Goal: Task Accomplishment & Management: Use online tool/utility

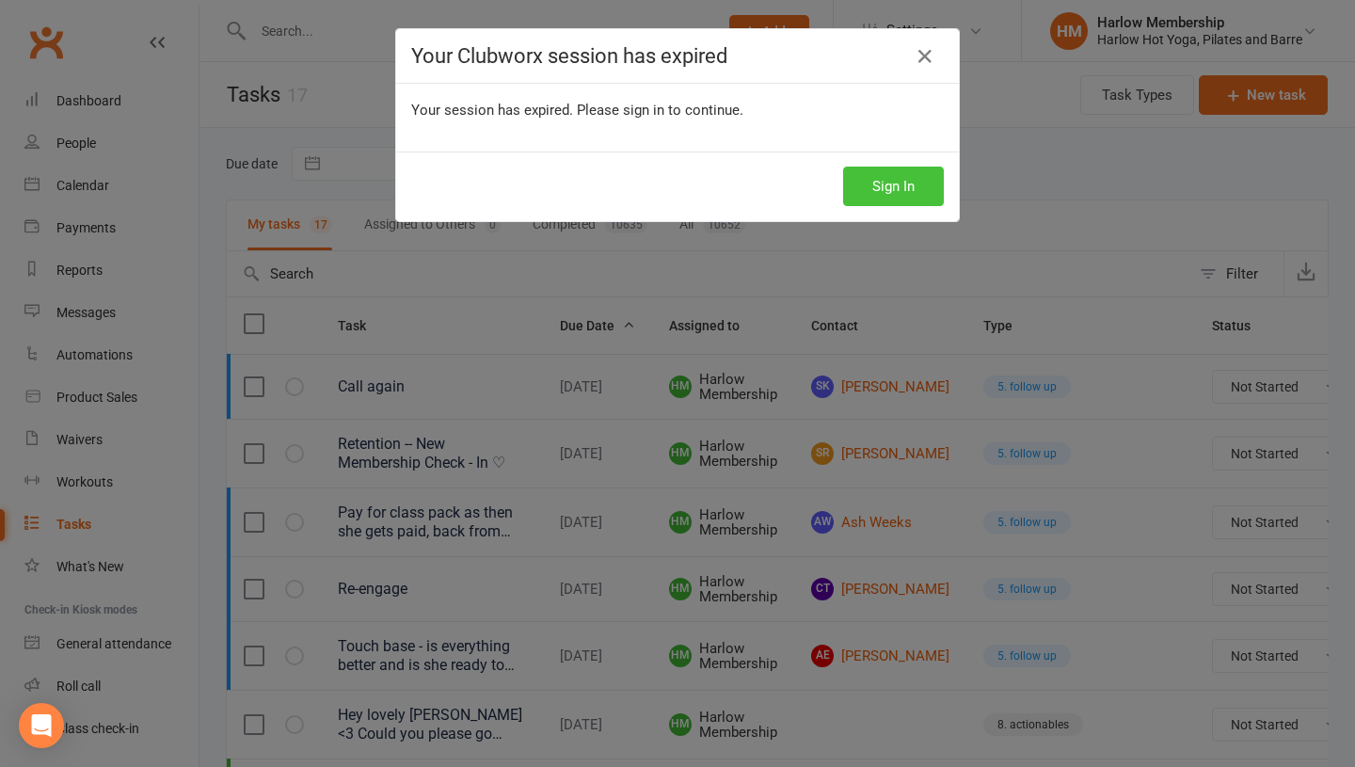
click at [903, 198] on button "Sign In" at bounding box center [893, 187] width 101 height 40
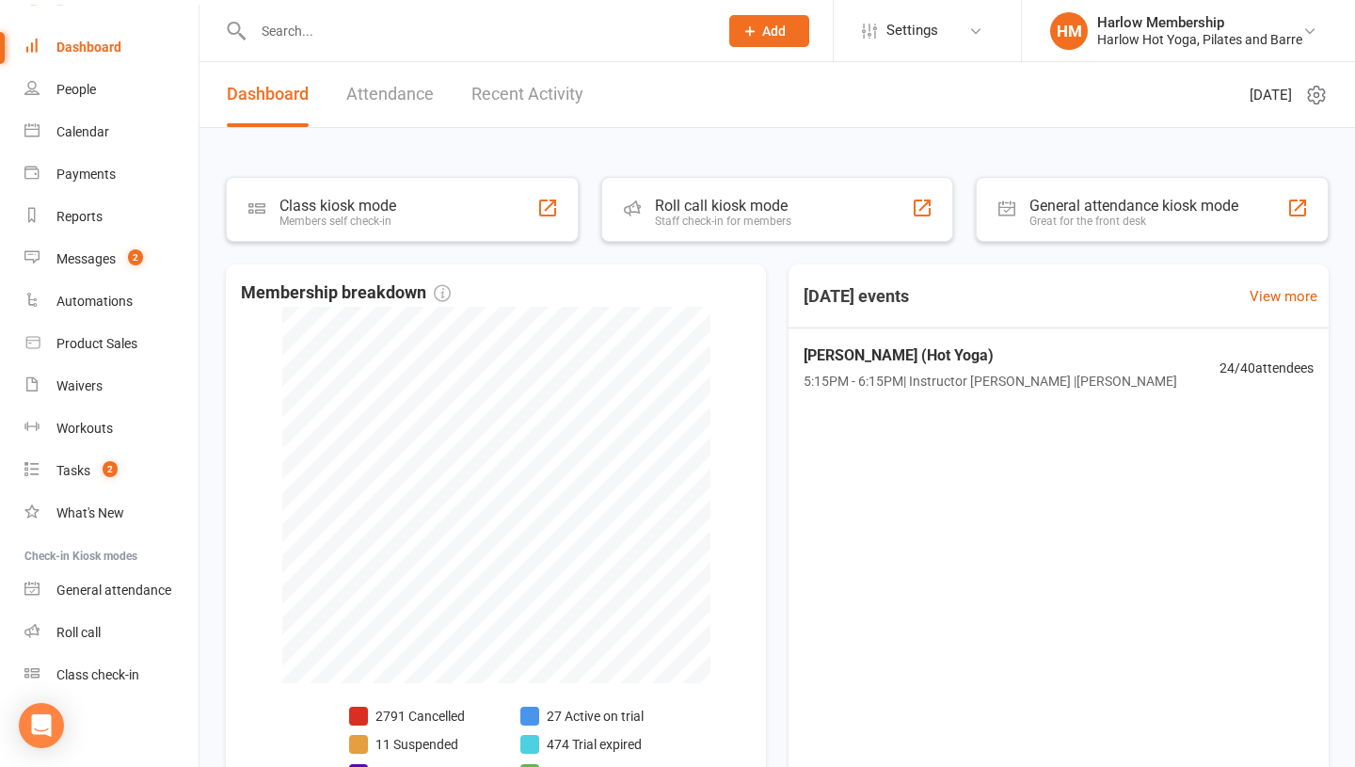
scroll to position [51, 0]
click at [87, 627] on div "Roll call" at bounding box center [78, 634] width 44 height 15
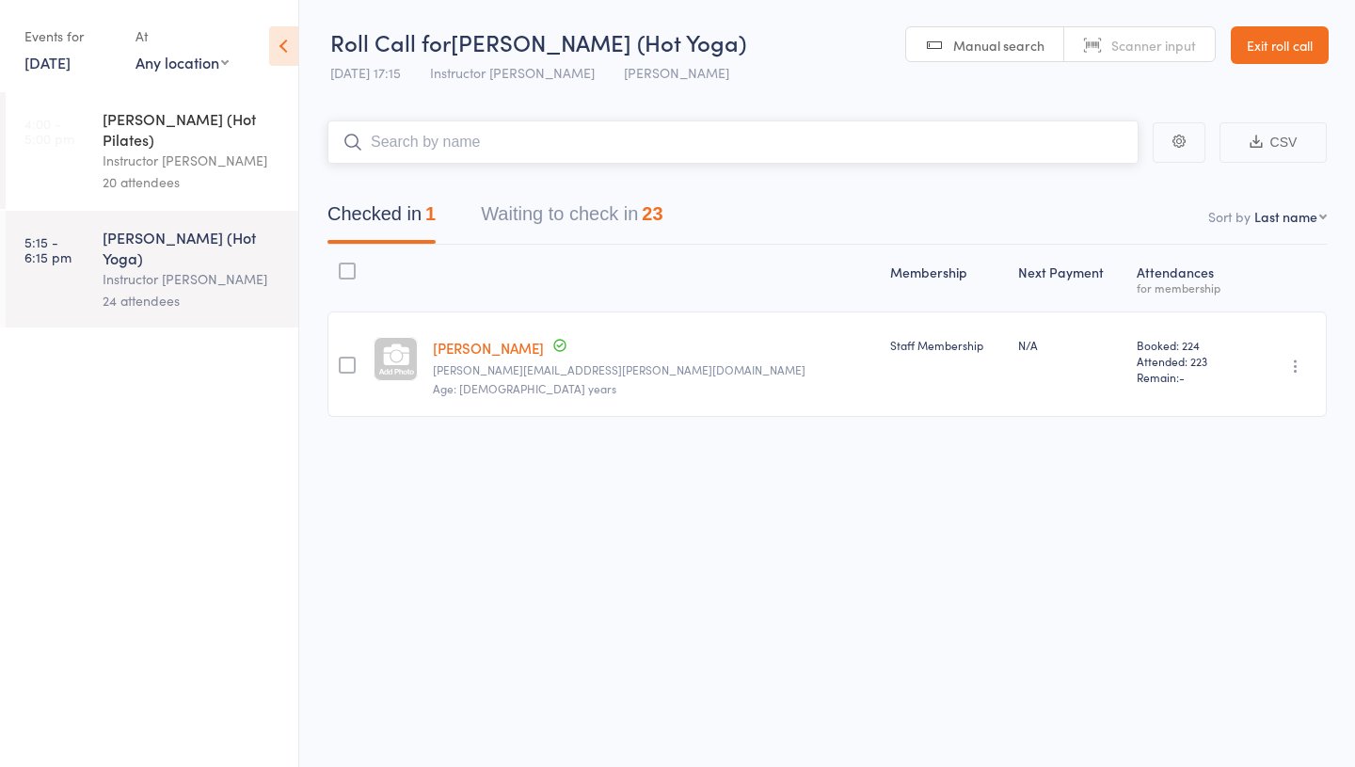
click at [575, 225] on button "Waiting to check in 23" at bounding box center [572, 219] width 182 height 50
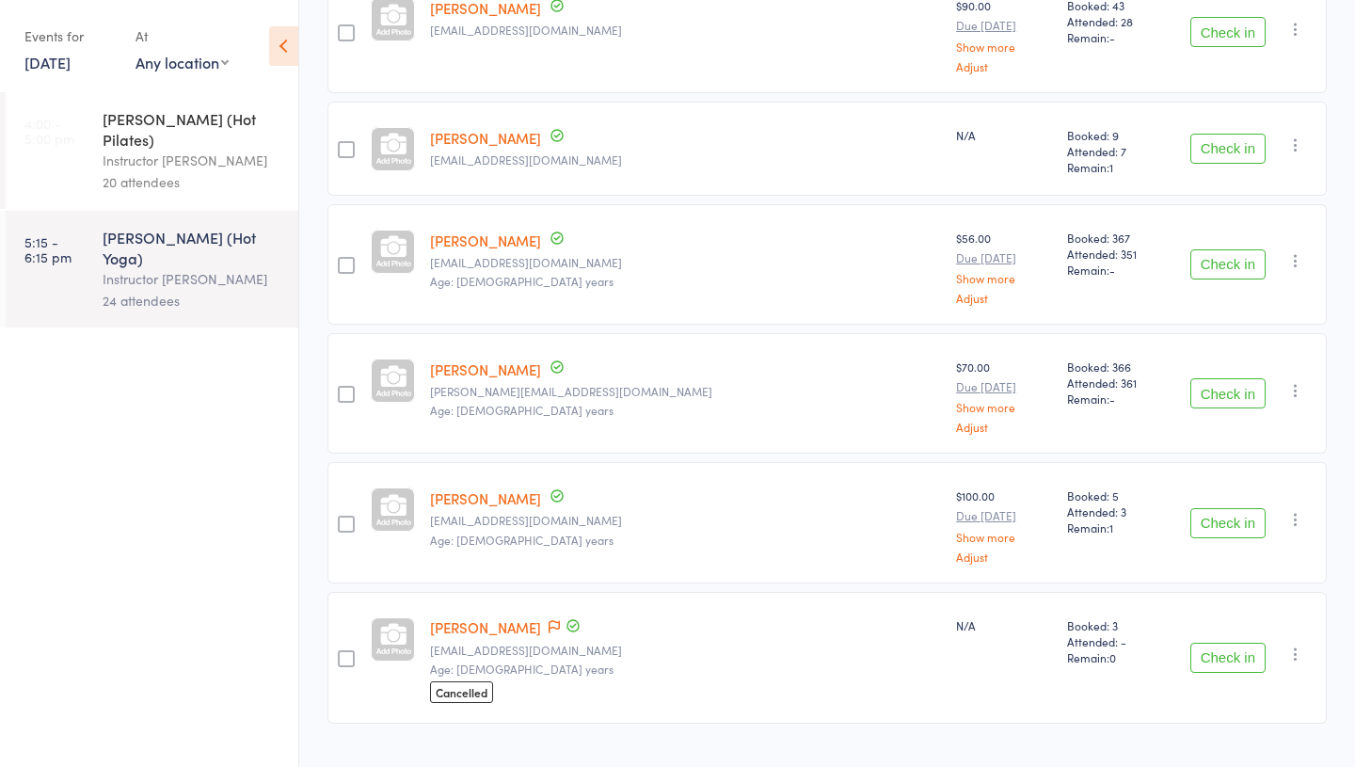
scroll to position [2567, 0]
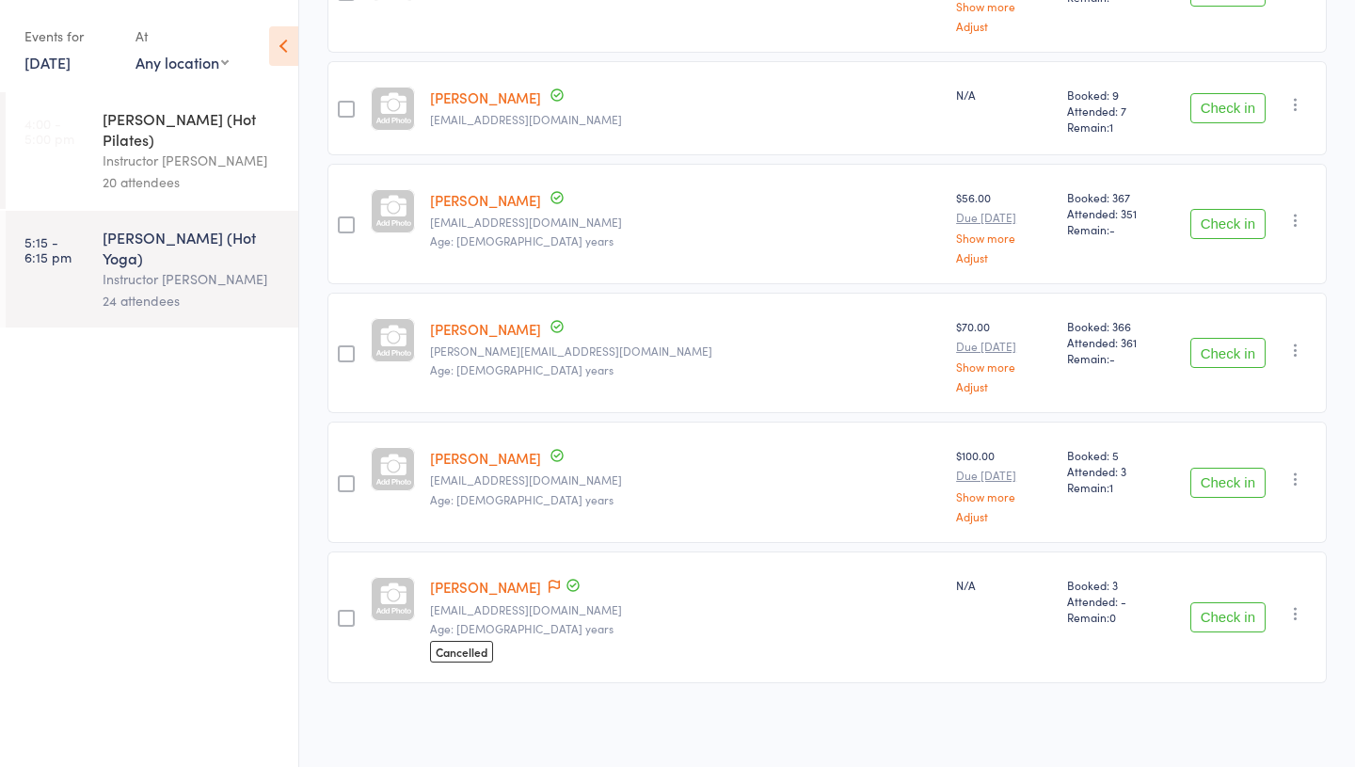
click at [1228, 618] on button "Check in" at bounding box center [1227, 617] width 75 height 30
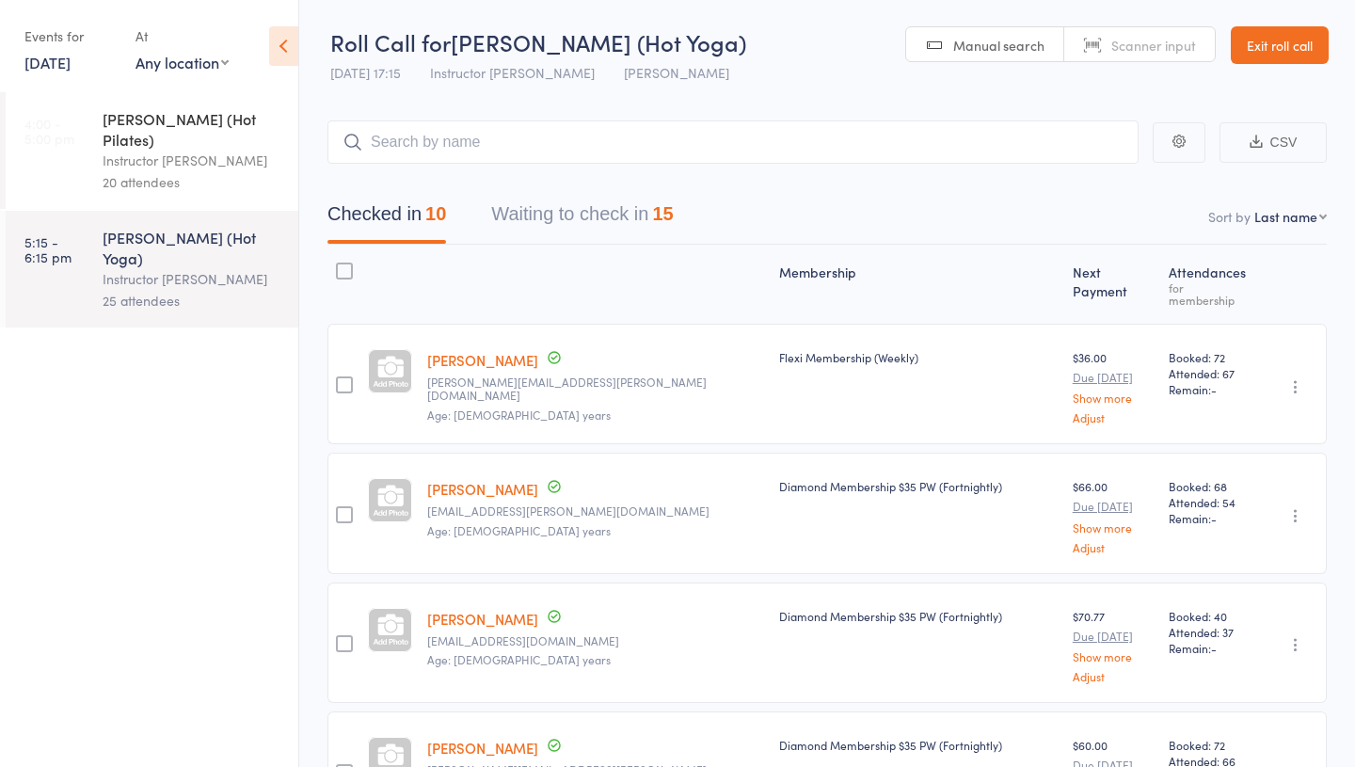
click at [583, 219] on button "Waiting to check in 15" at bounding box center [582, 219] width 182 height 50
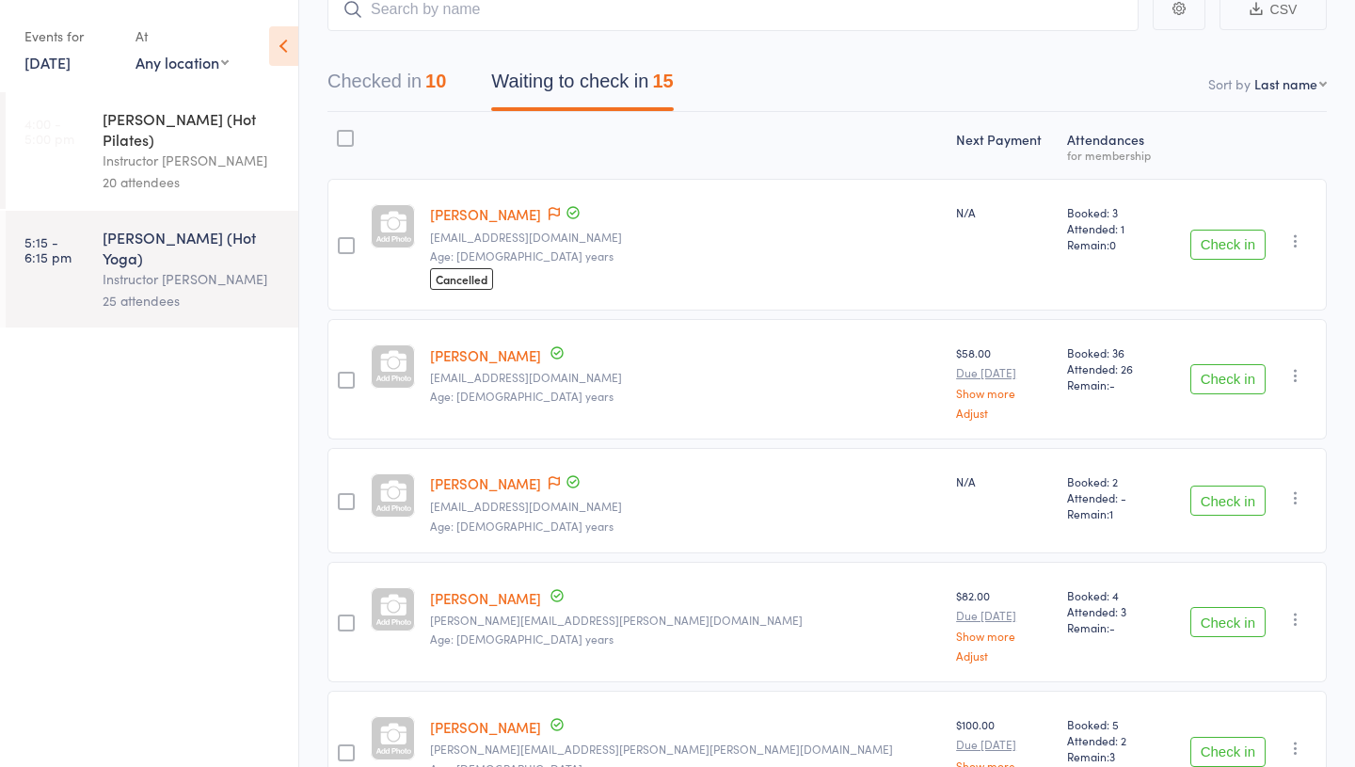
scroll to position [129, 0]
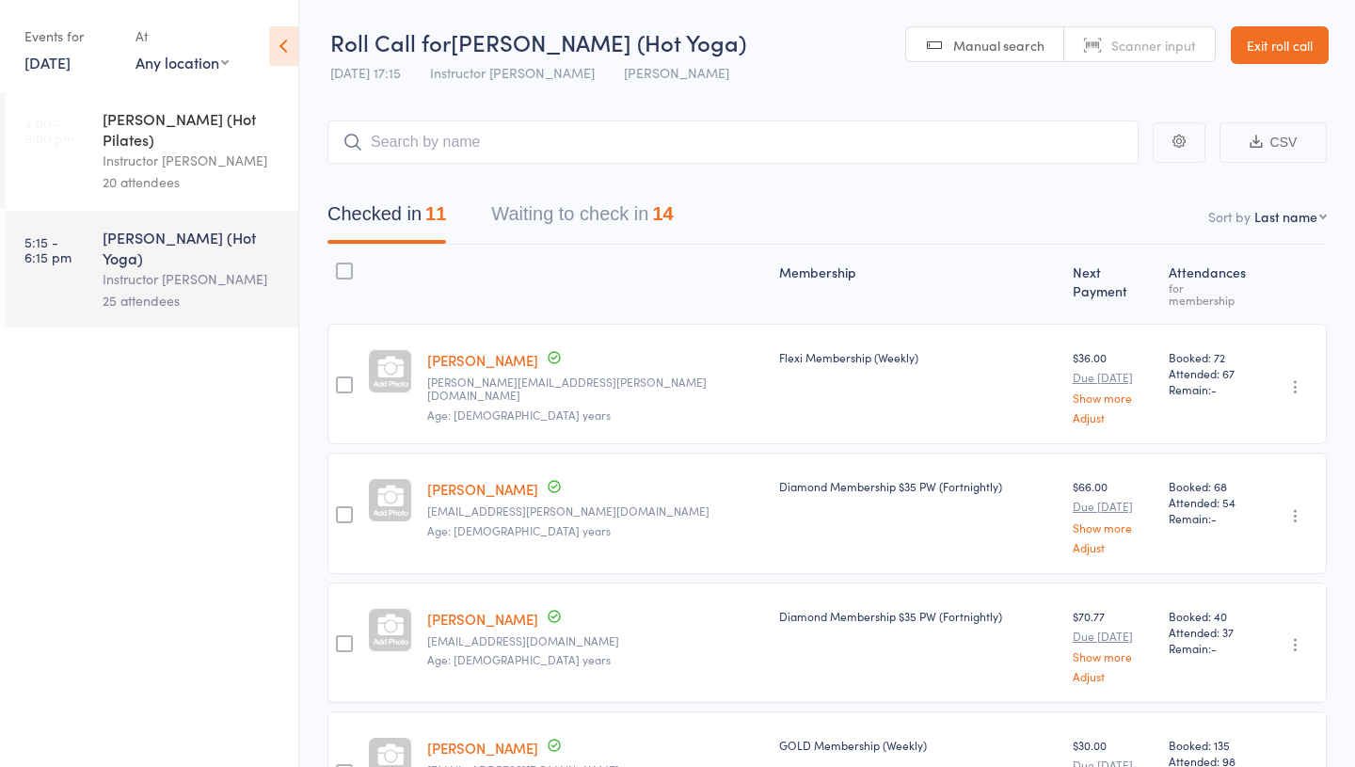
click at [564, 215] on button "Waiting to check in 14" at bounding box center [582, 219] width 182 height 50
click at [562, 220] on button "Waiting to check in 14" at bounding box center [582, 219] width 182 height 50
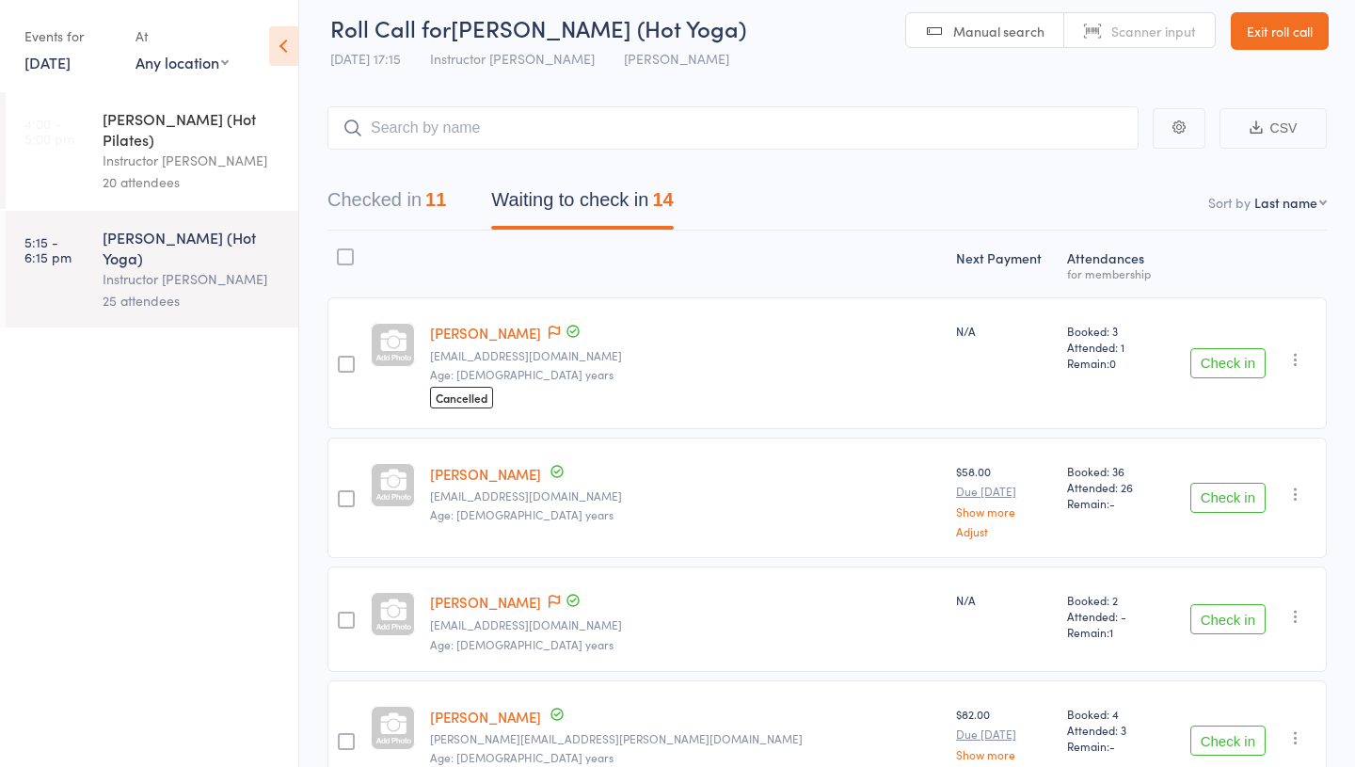
scroll to position [29, 0]
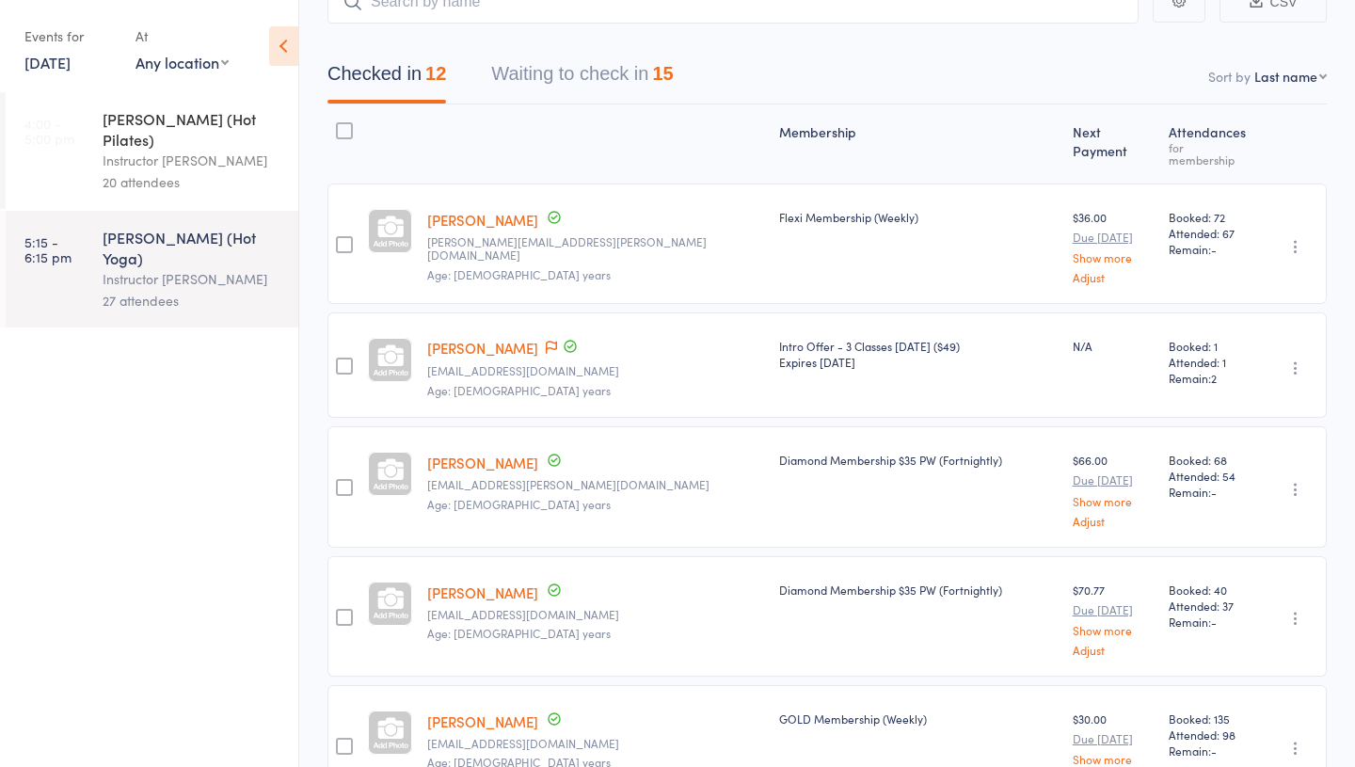
scroll to position [139, 0]
click at [516, 340] on link "[PERSON_NAME]" at bounding box center [482, 349] width 111 height 20
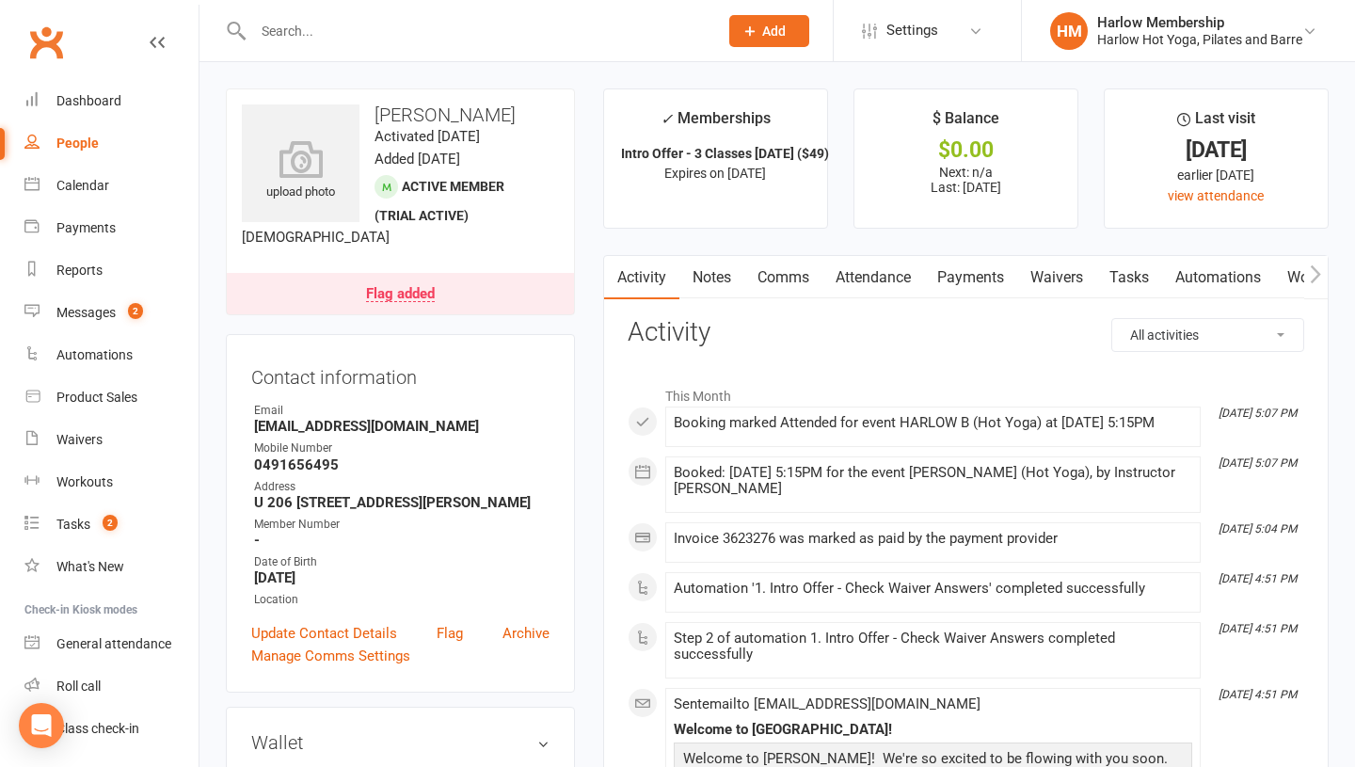
click at [719, 265] on link "Notes" at bounding box center [711, 277] width 65 height 43
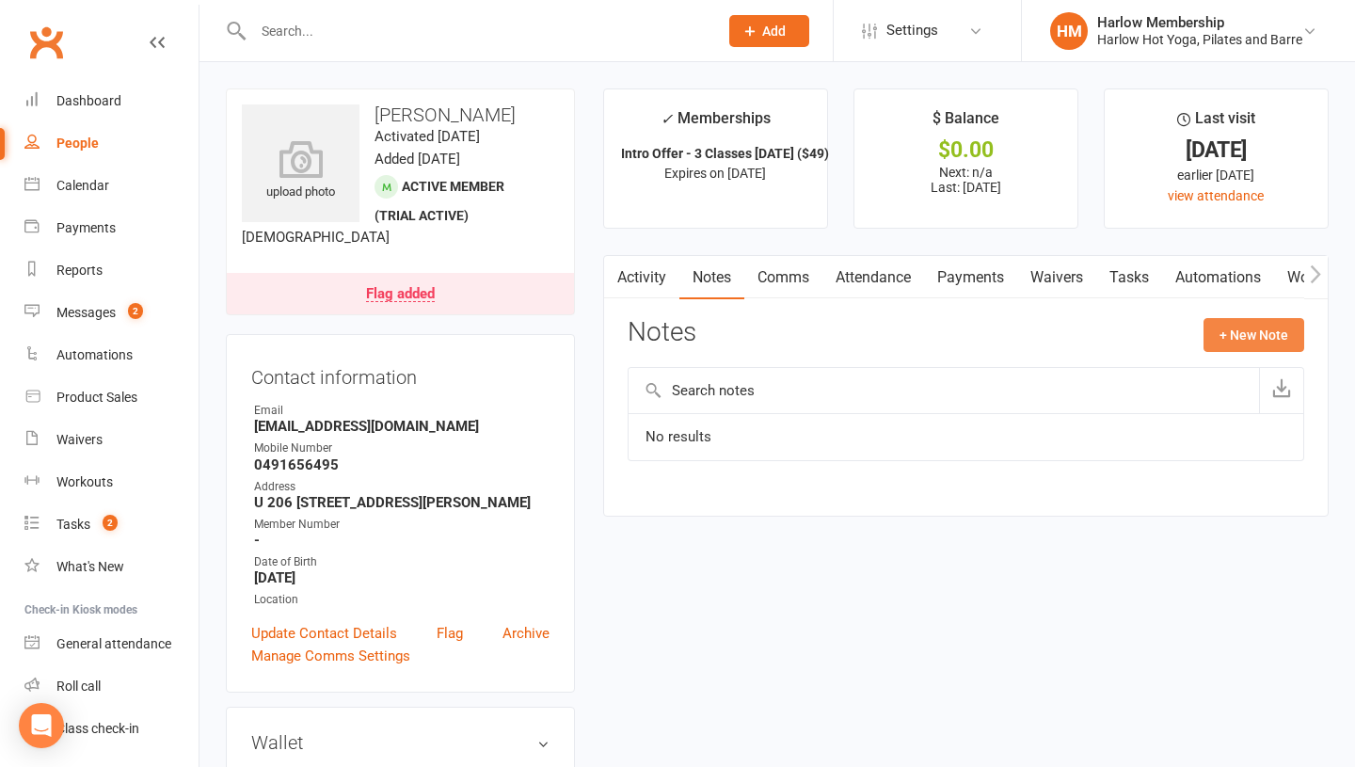
click at [1231, 333] on button "+ New Note" at bounding box center [1253, 335] width 101 height 34
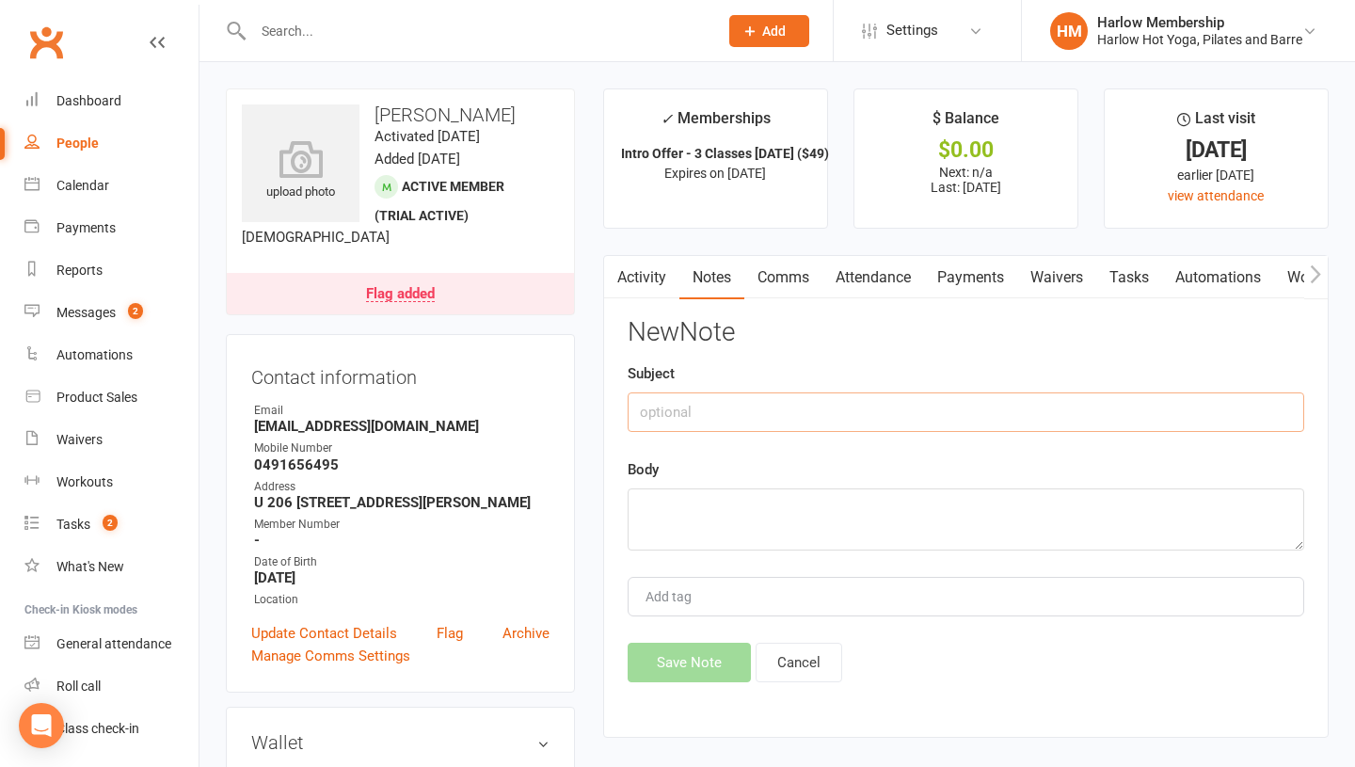
click at [737, 421] on input "text" at bounding box center [965, 412] width 676 height 40
type input "Works at Lululemon"
click at [721, 537] on textarea at bounding box center [965, 519] width 676 height 62
type textarea "S"
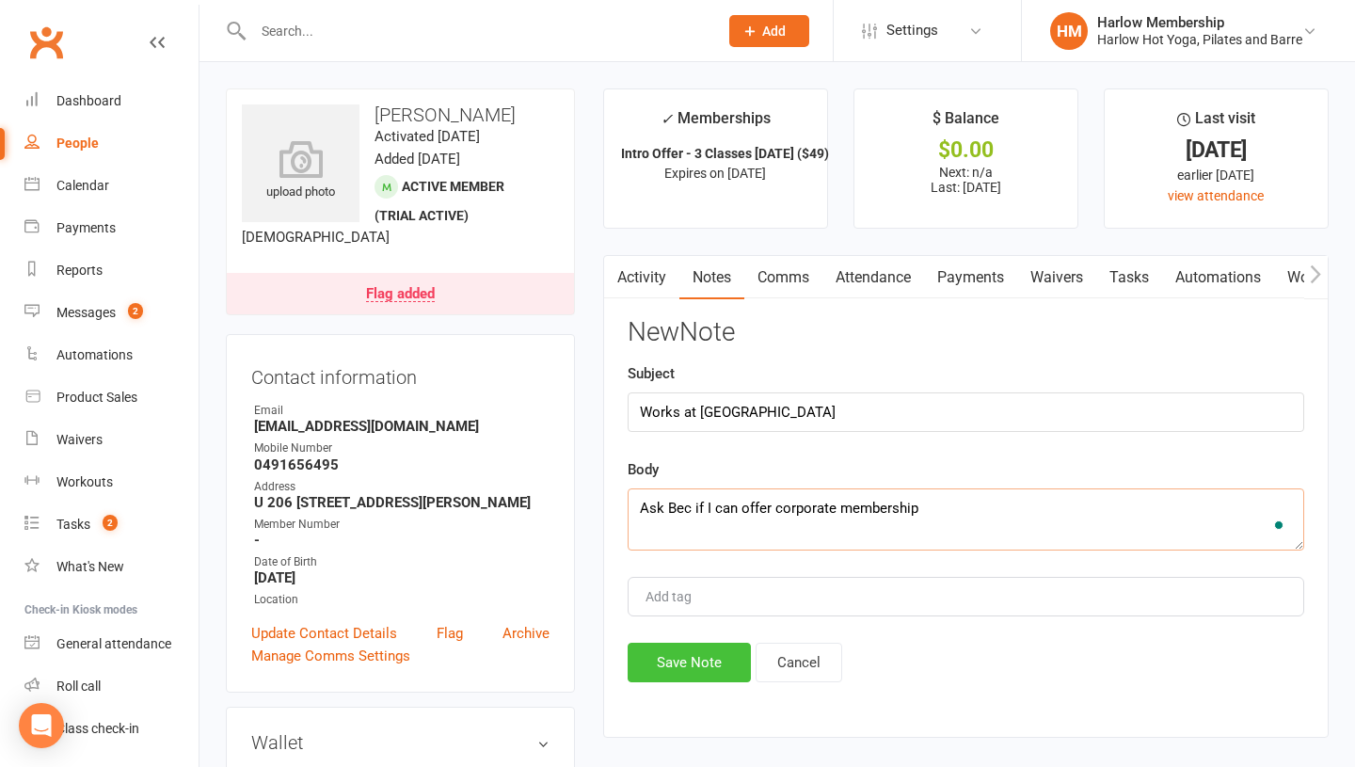
type textarea "Ask Bec if I can offer corporate membership"
click at [680, 661] on button "Save Note" at bounding box center [688, 663] width 123 height 40
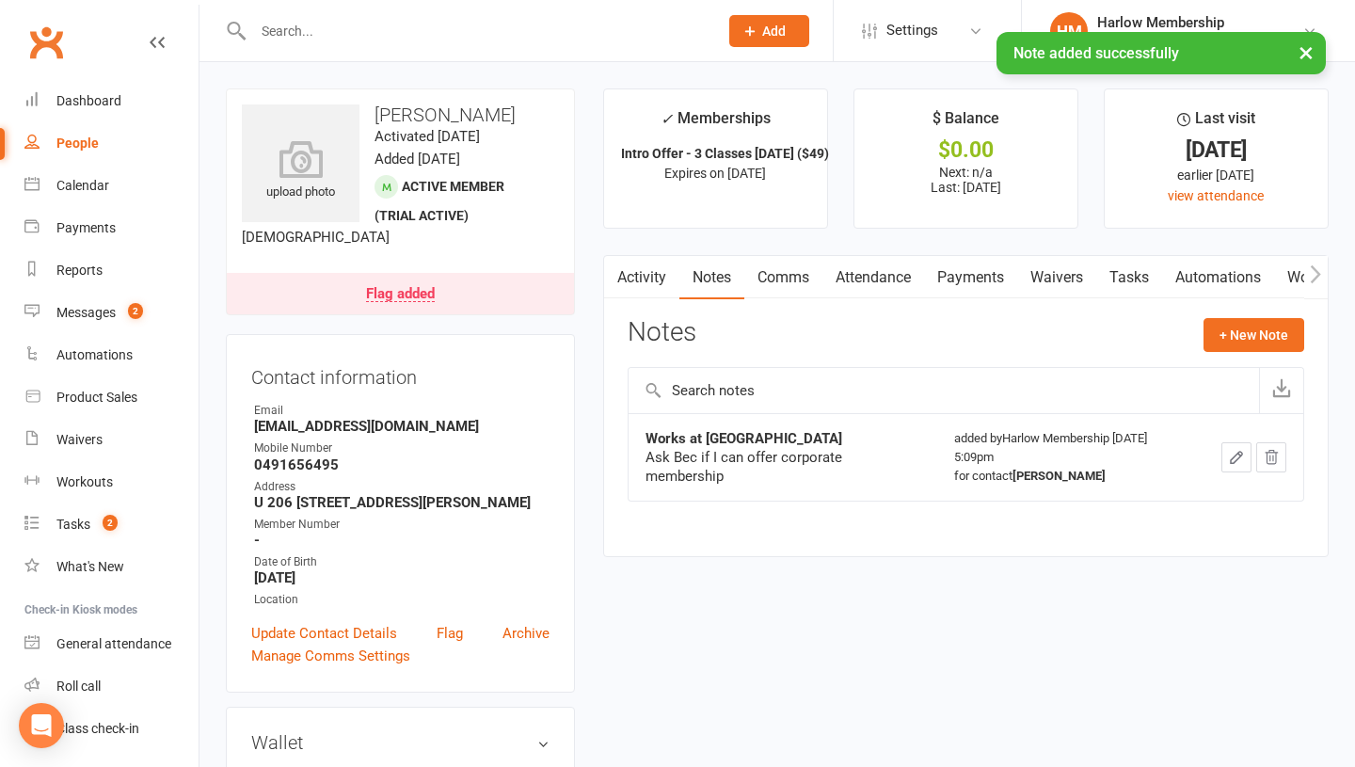
click at [1229, 455] on icon "button" at bounding box center [1236, 457] width 17 height 17
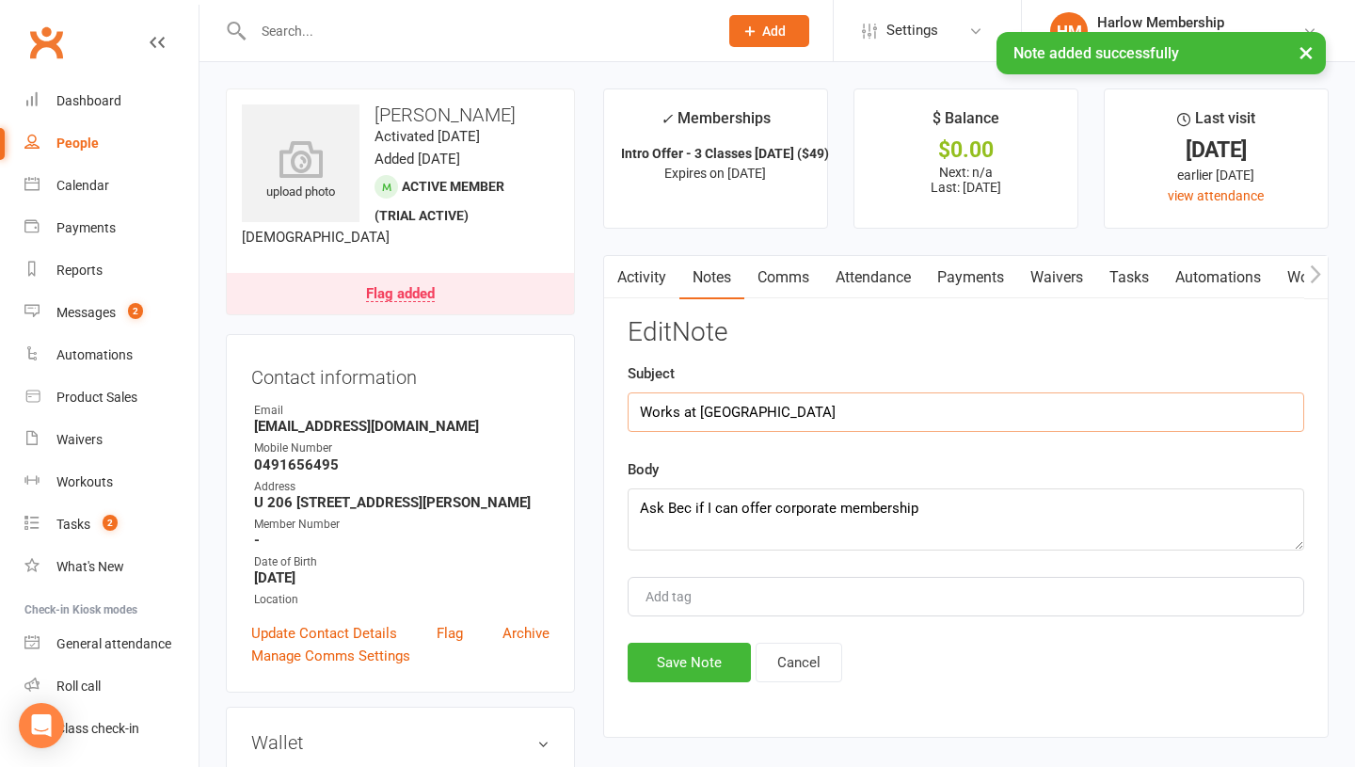
click at [751, 426] on input "Works at Lululemon" at bounding box center [965, 412] width 676 height 40
click at [641, 503] on textarea "Ask Bec if I can offer corporate membership" at bounding box center [965, 519] width 676 height 62
paste textarea "Works at Lululemon"
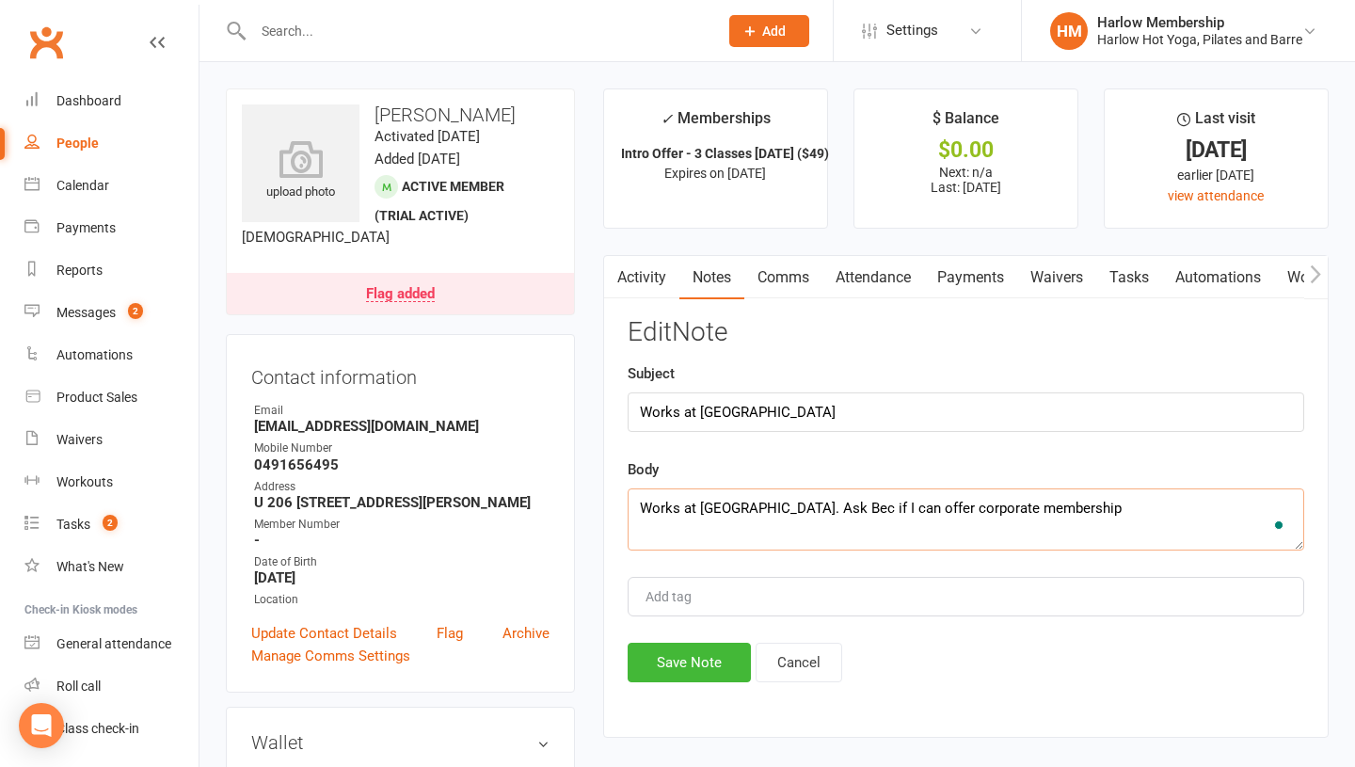
type textarea "Works at Lululemon. Ask Bec if I can offer corporate membership"
click at [701, 402] on input "Works at Lululemon" at bounding box center [965, 412] width 676 height 40
type input "Chatted at Concierge - Krystyna"
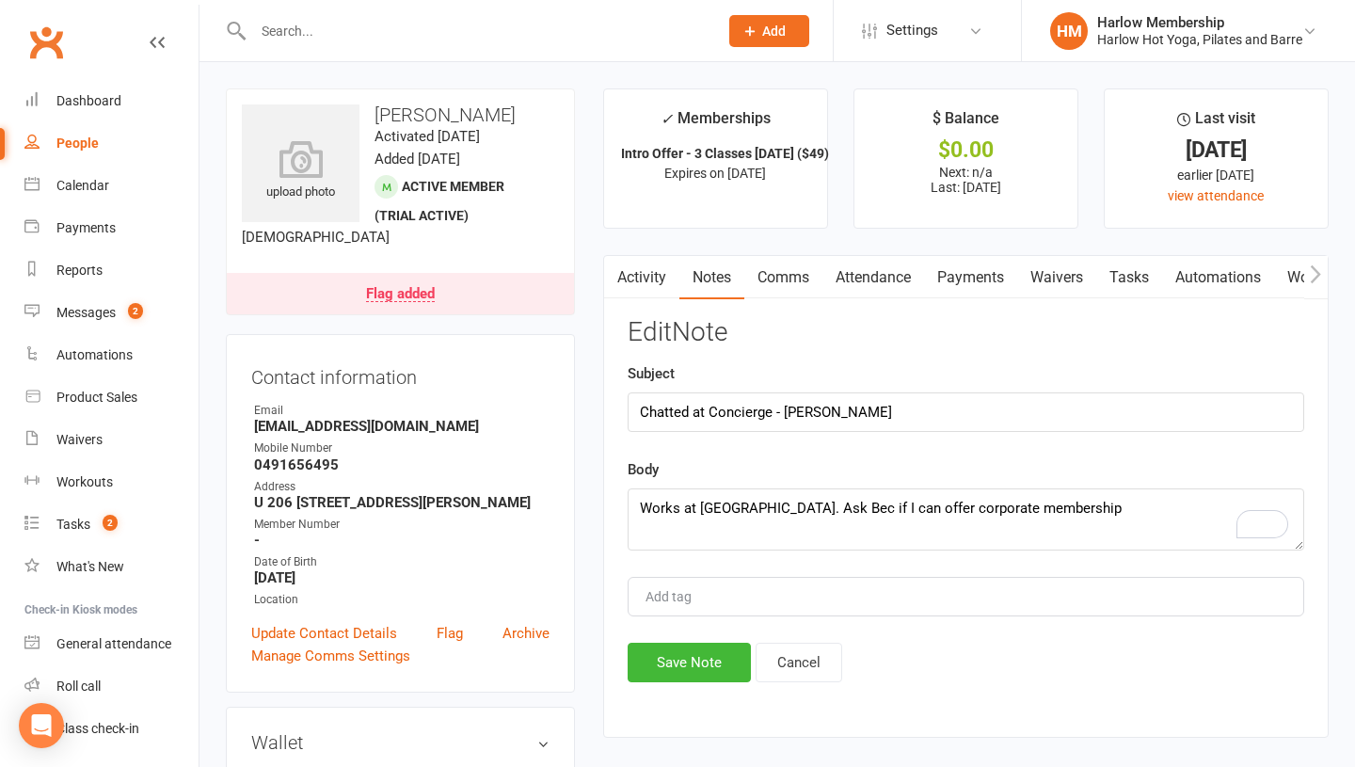
click at [655, 639] on div "Edit Note Subject Chatted at Concierge - Krystyna Body Works at Lululemon. Ask …" at bounding box center [965, 500] width 676 height 364
click at [651, 670] on button "Save Note" at bounding box center [688, 663] width 123 height 40
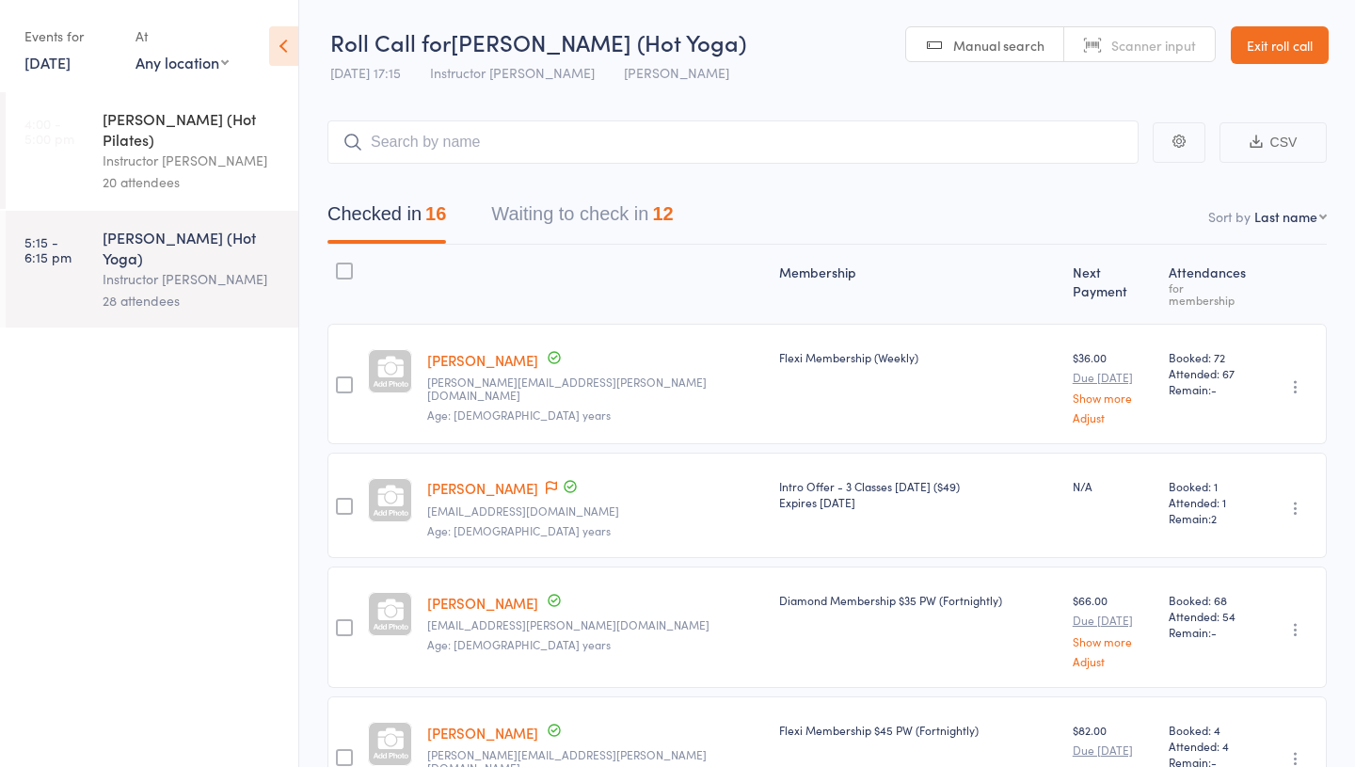
click at [556, 212] on button "Waiting to check in 12" at bounding box center [582, 219] width 182 height 50
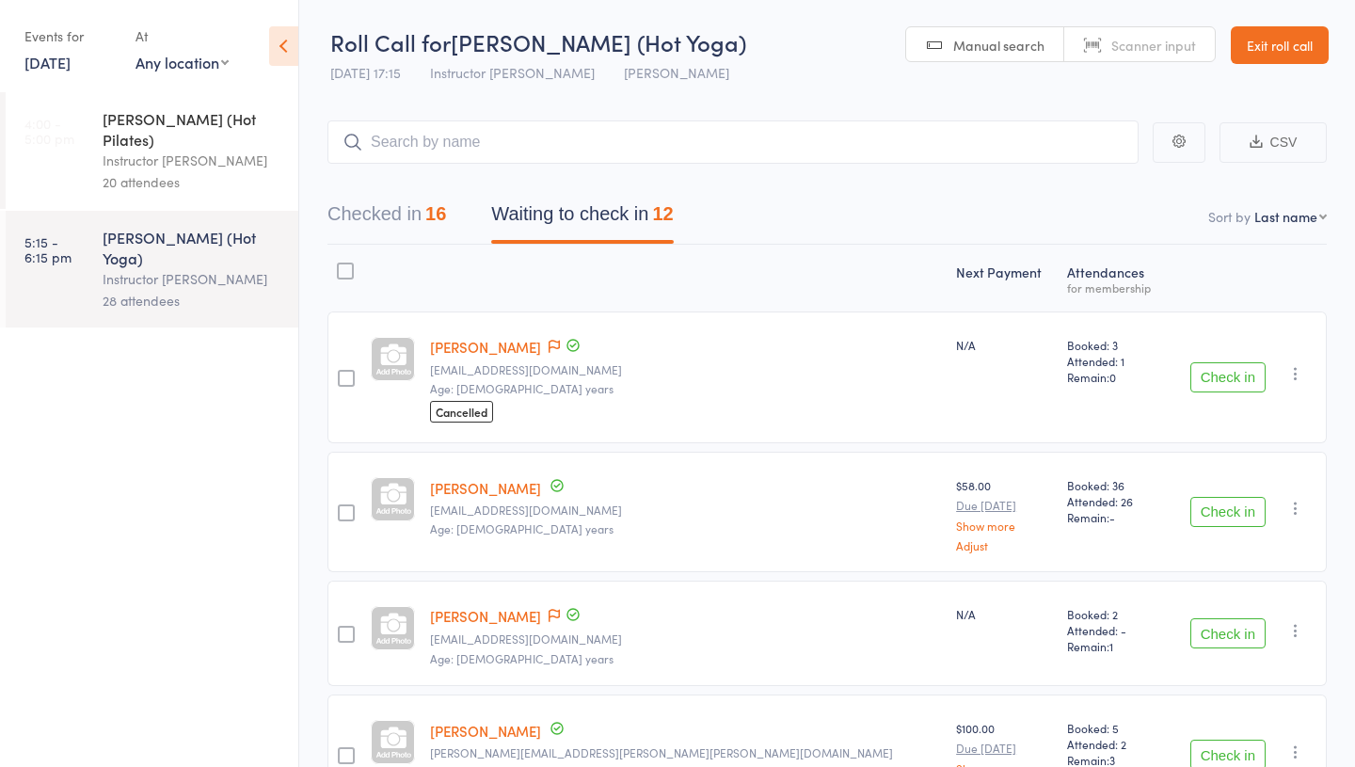
click at [380, 210] on button "Checked in 16" at bounding box center [386, 219] width 119 height 50
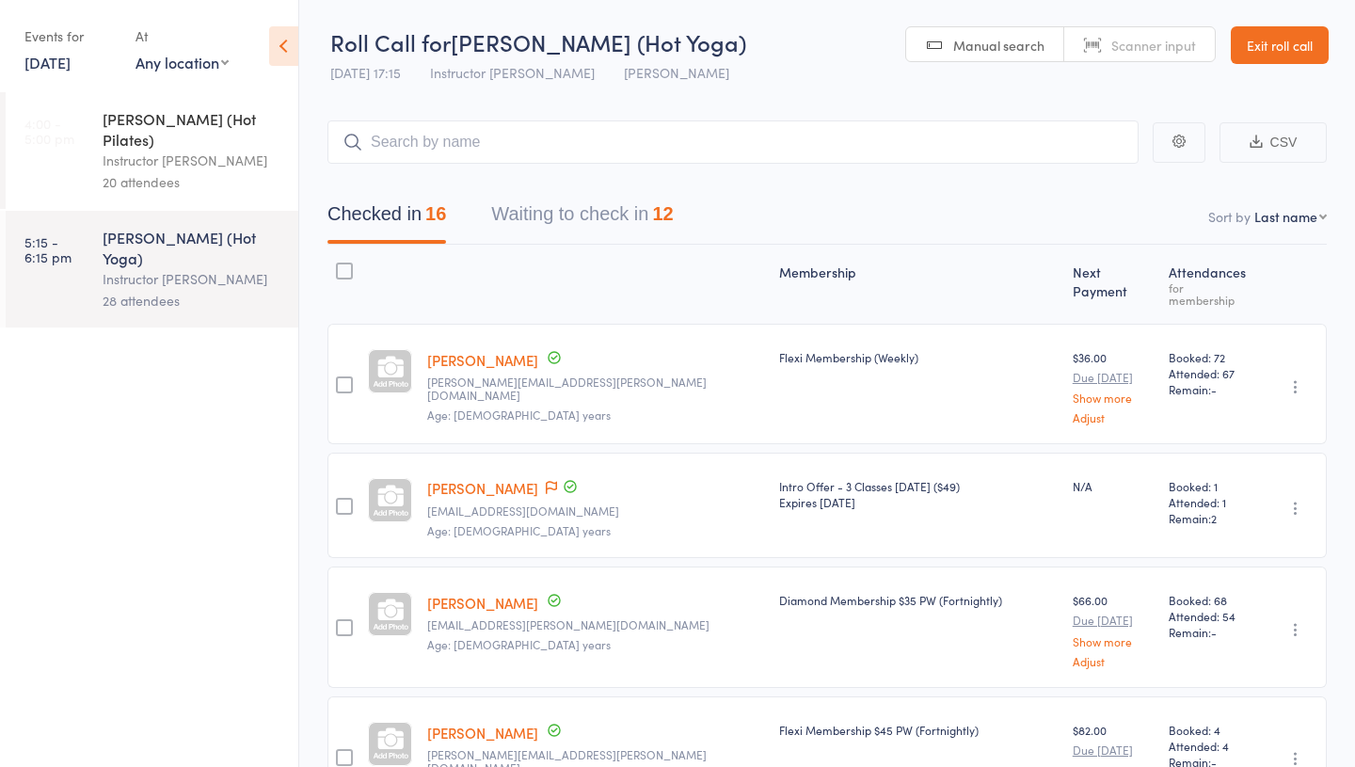
click at [564, 209] on button "Waiting to check in 12" at bounding box center [582, 219] width 182 height 50
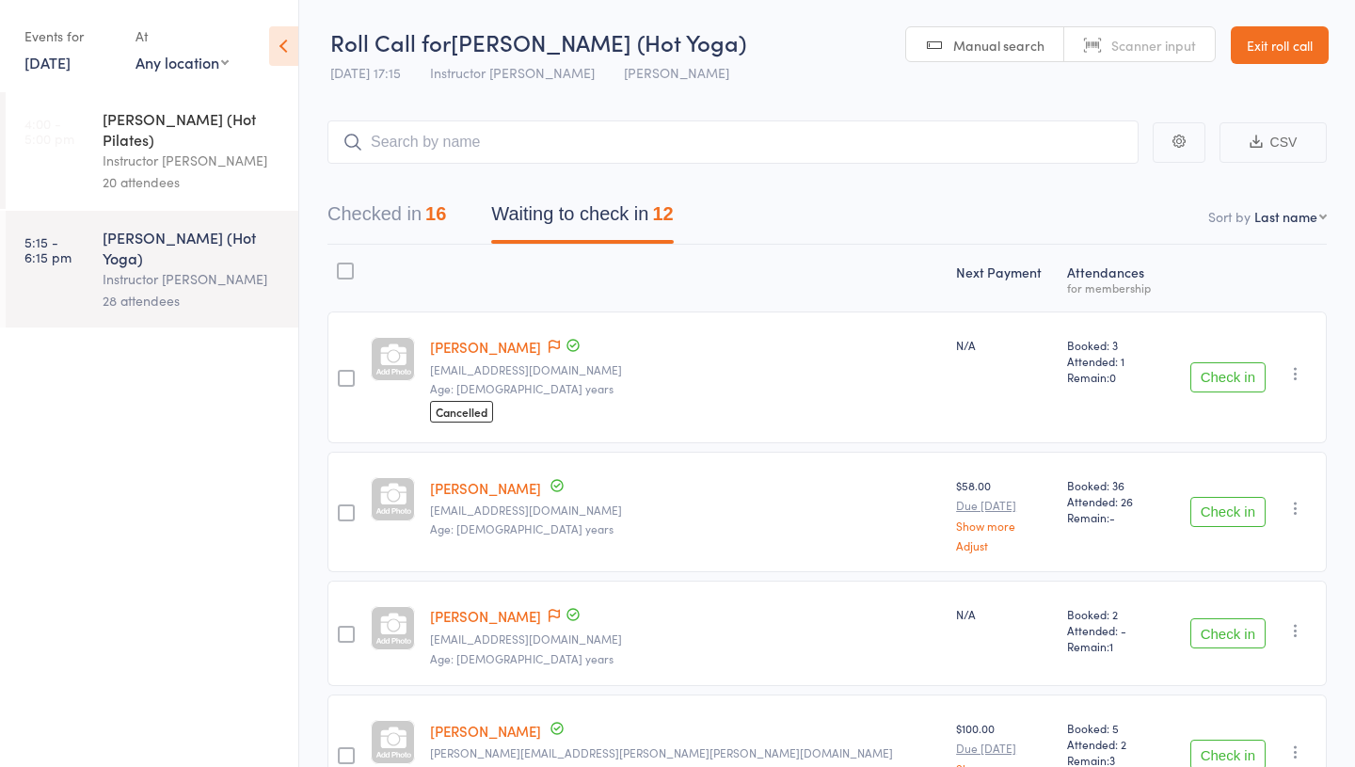
click at [230, 150] on div "Instructor [PERSON_NAME]" at bounding box center [193, 161] width 180 height 22
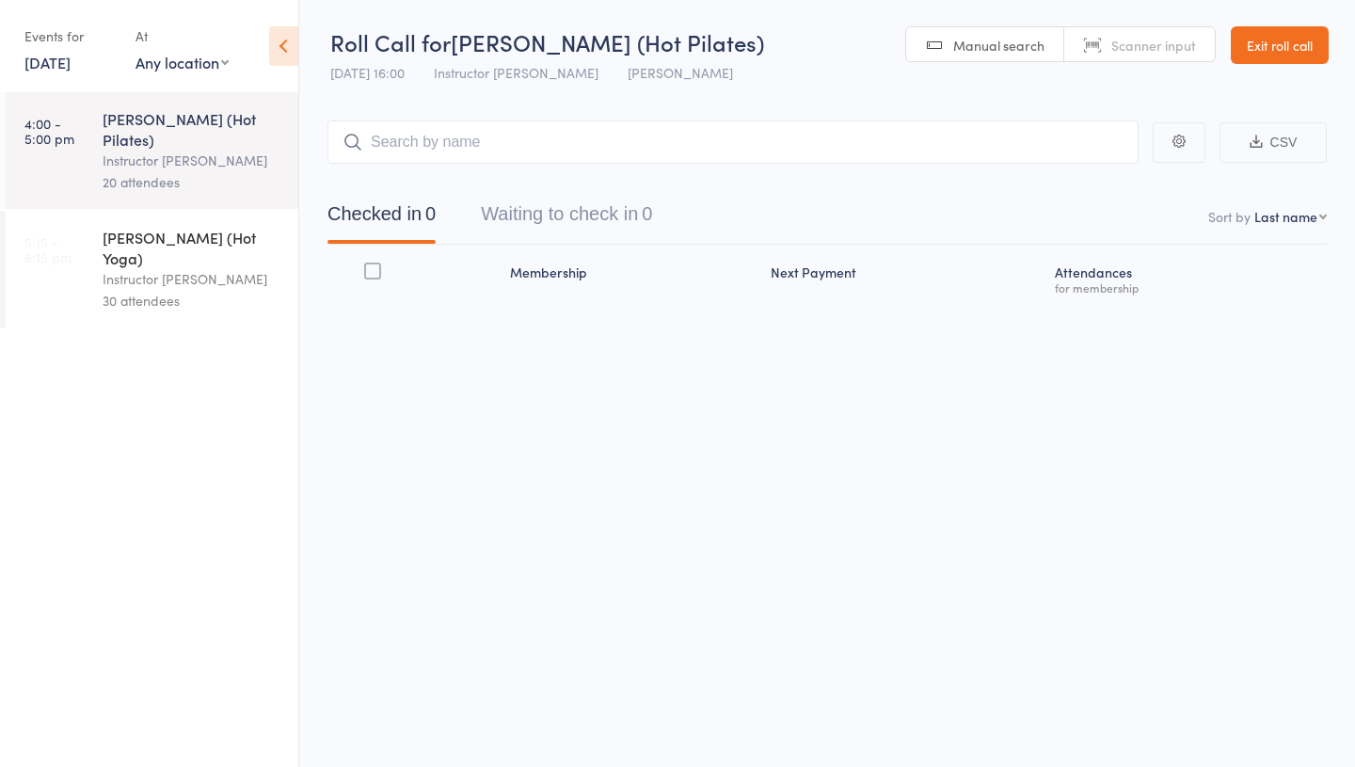
click at [152, 290] on div "30 attendees" at bounding box center [193, 301] width 180 height 22
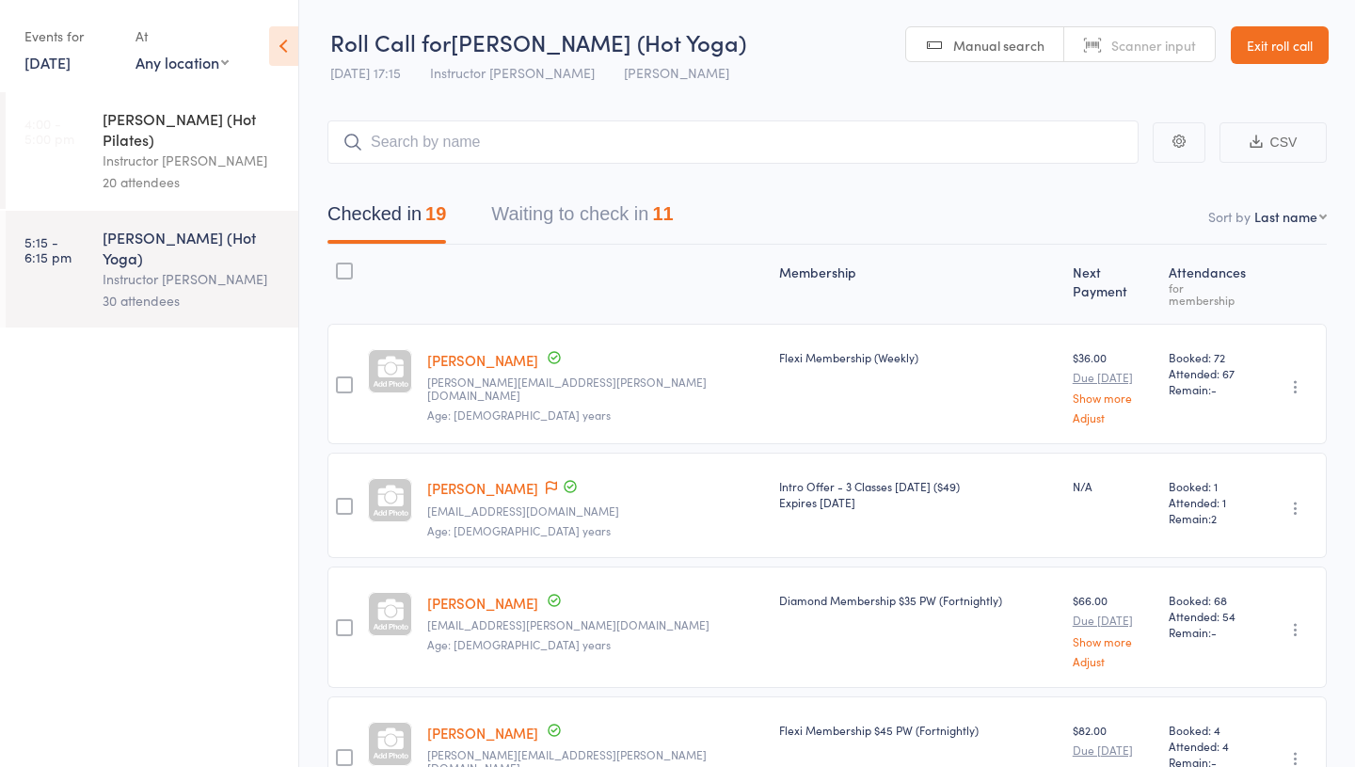
click at [560, 206] on button "Waiting to check in 11" at bounding box center [582, 219] width 182 height 50
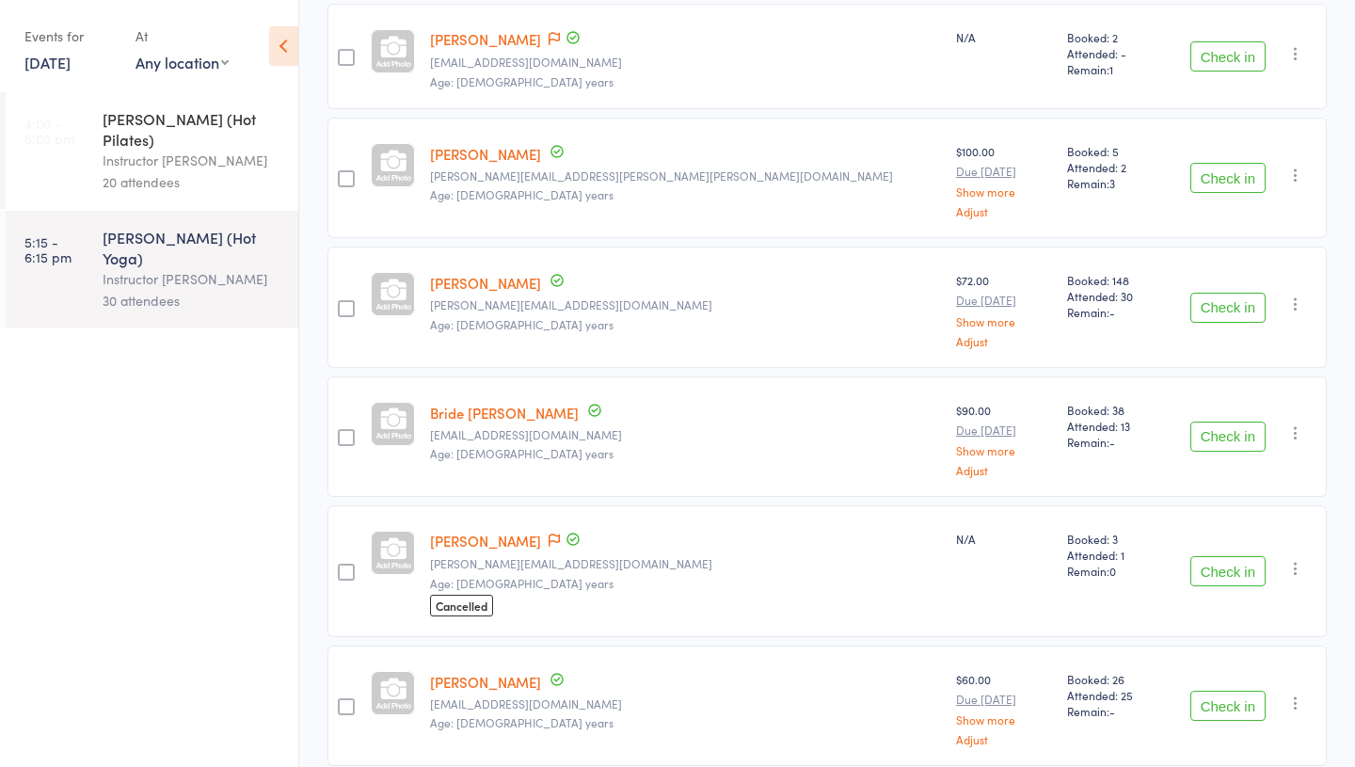
scroll to position [570, 0]
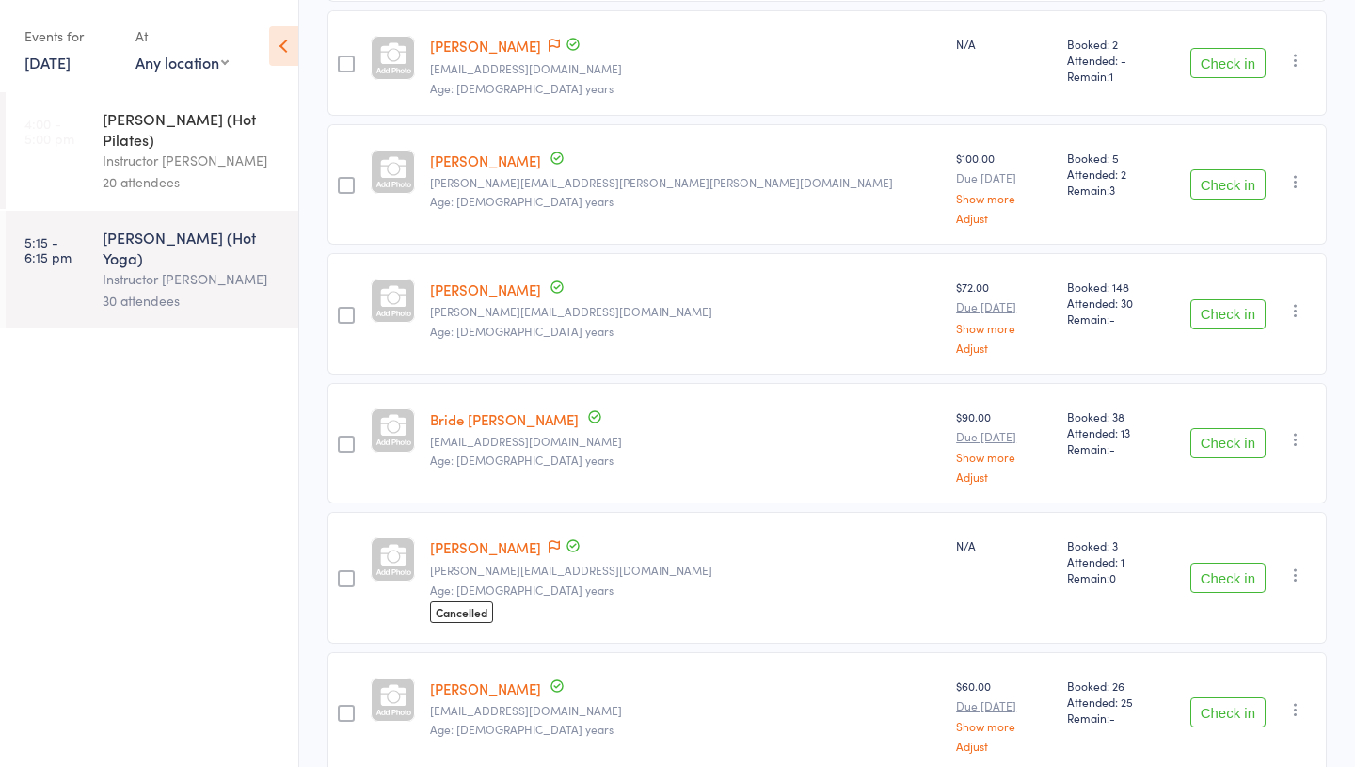
click at [1229, 309] on button "Check in" at bounding box center [1227, 314] width 75 height 30
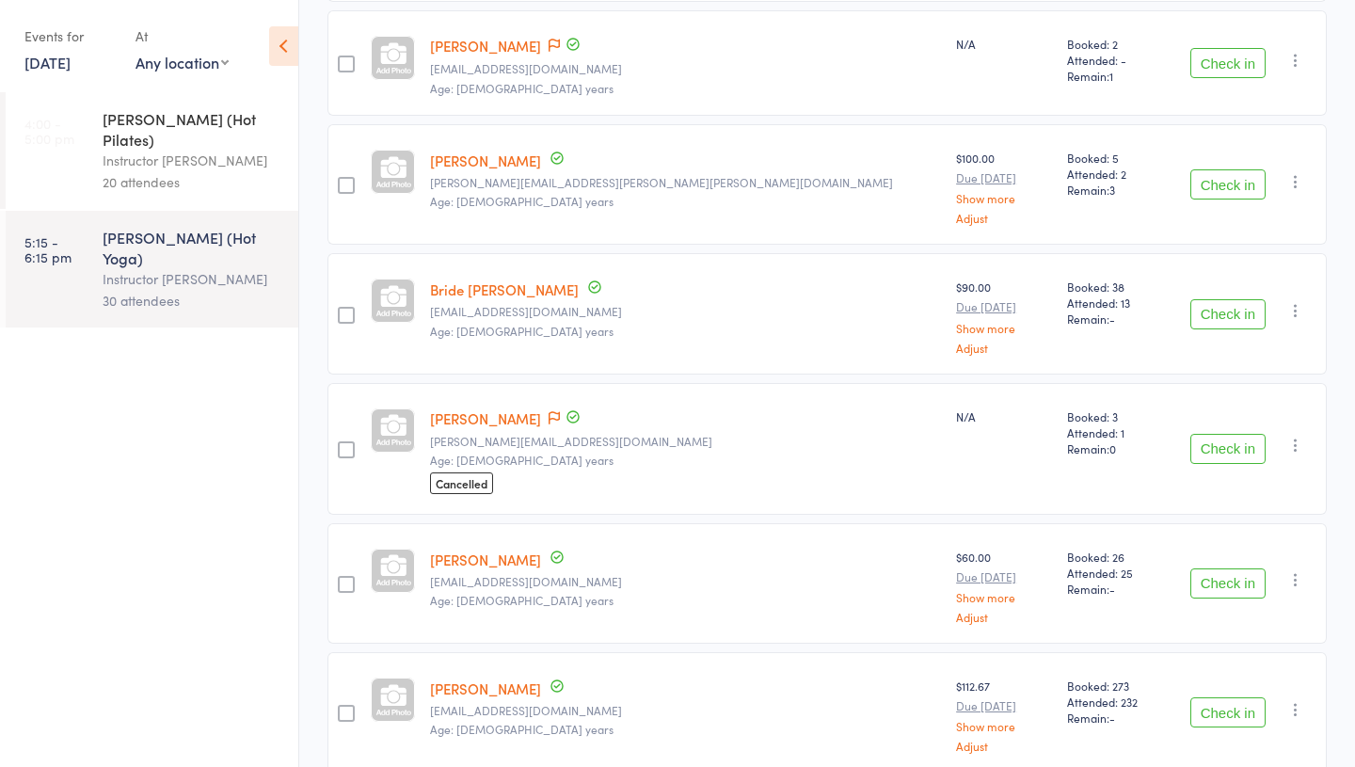
scroll to position [0, 0]
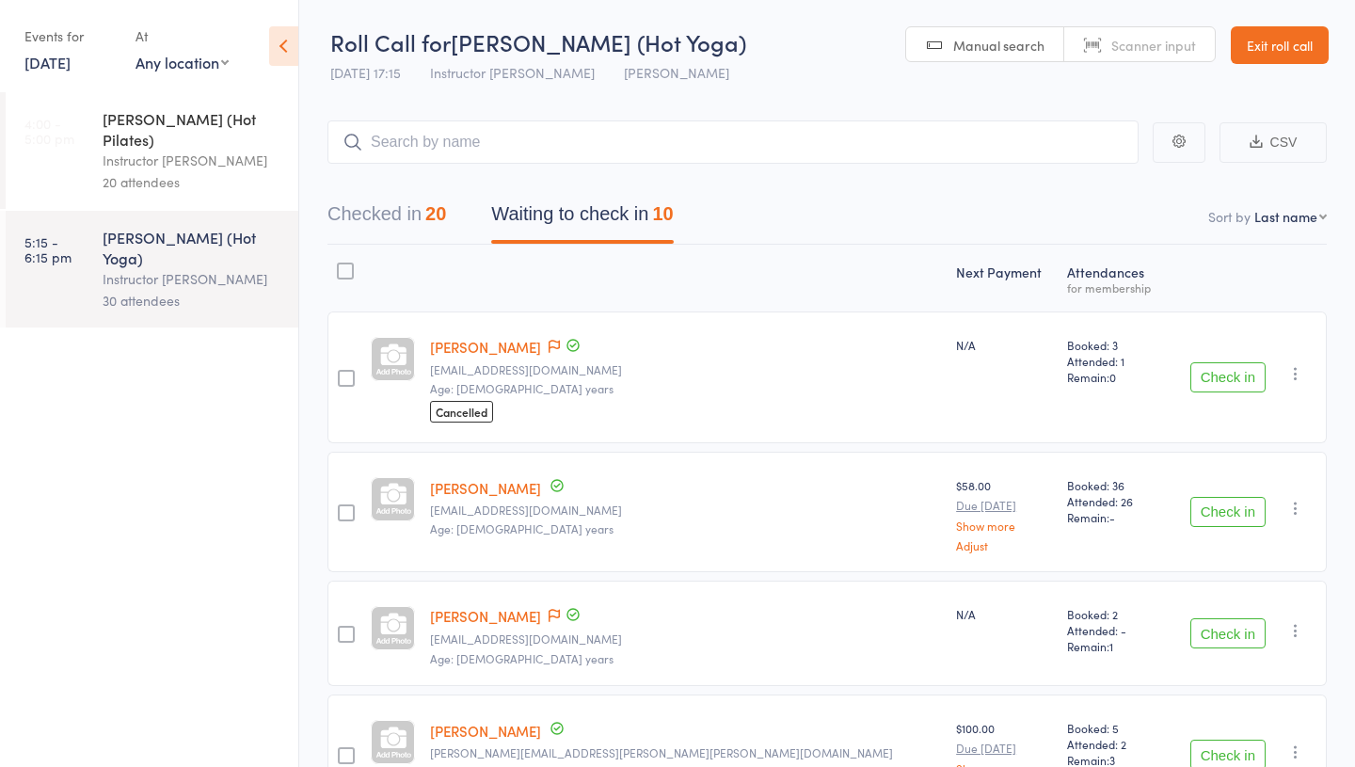
click at [396, 216] on button "Checked in 20" at bounding box center [386, 219] width 119 height 50
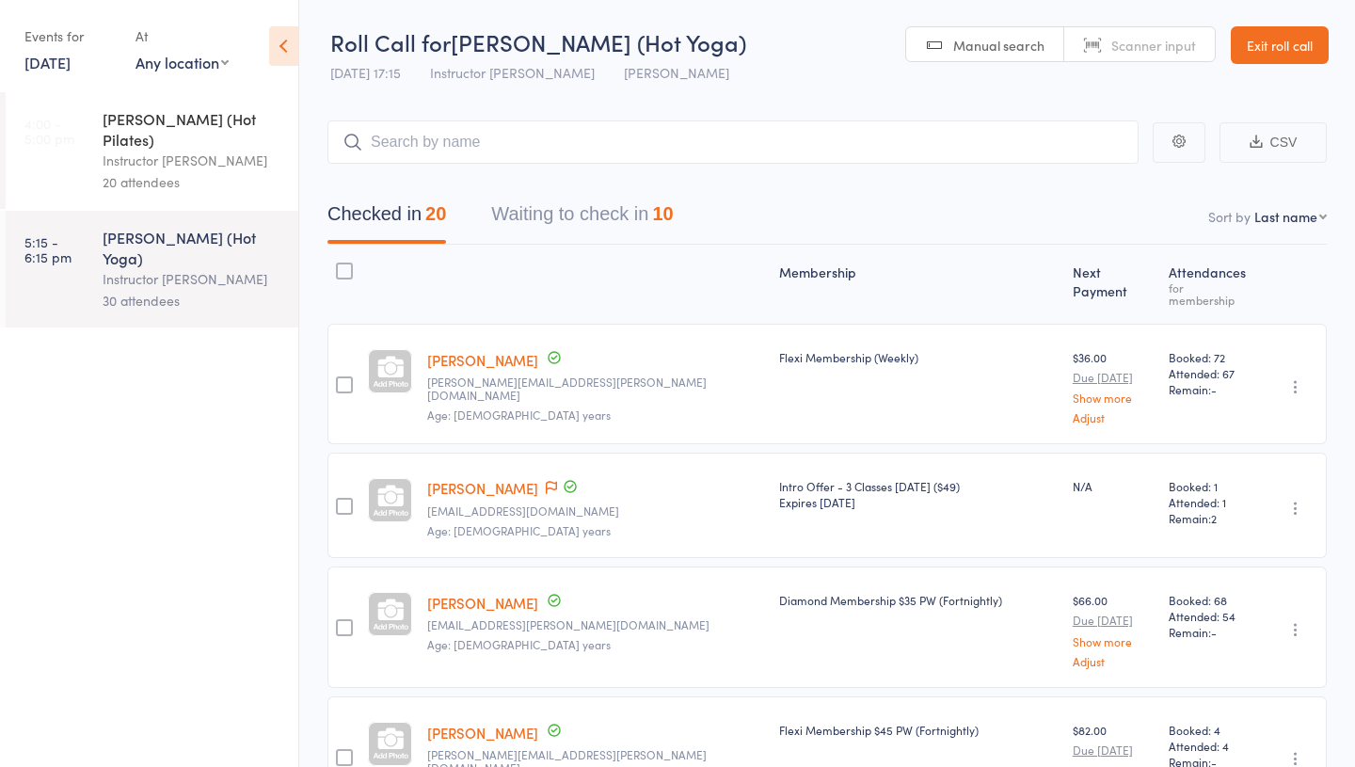
click at [580, 227] on button "Waiting to check in 10" at bounding box center [582, 219] width 182 height 50
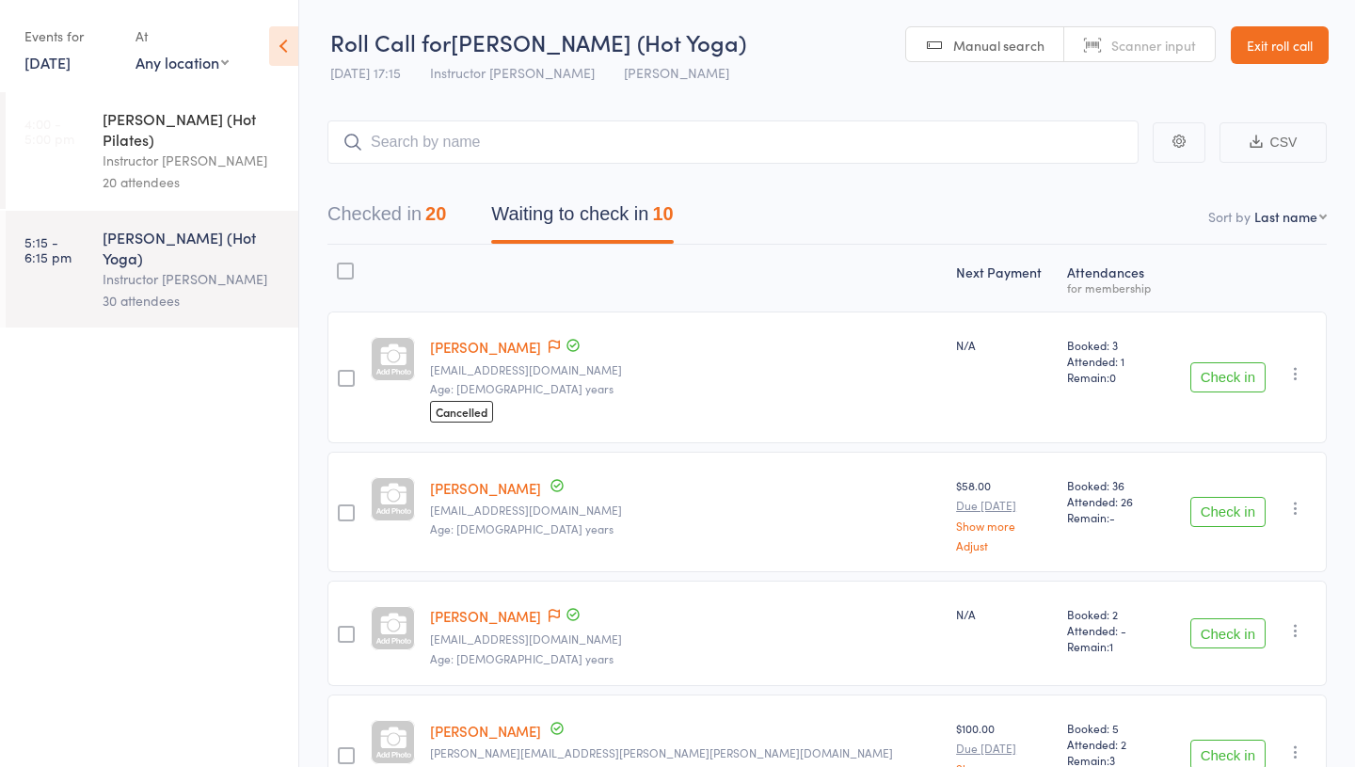
click at [1232, 380] on button "Check in" at bounding box center [1227, 377] width 75 height 30
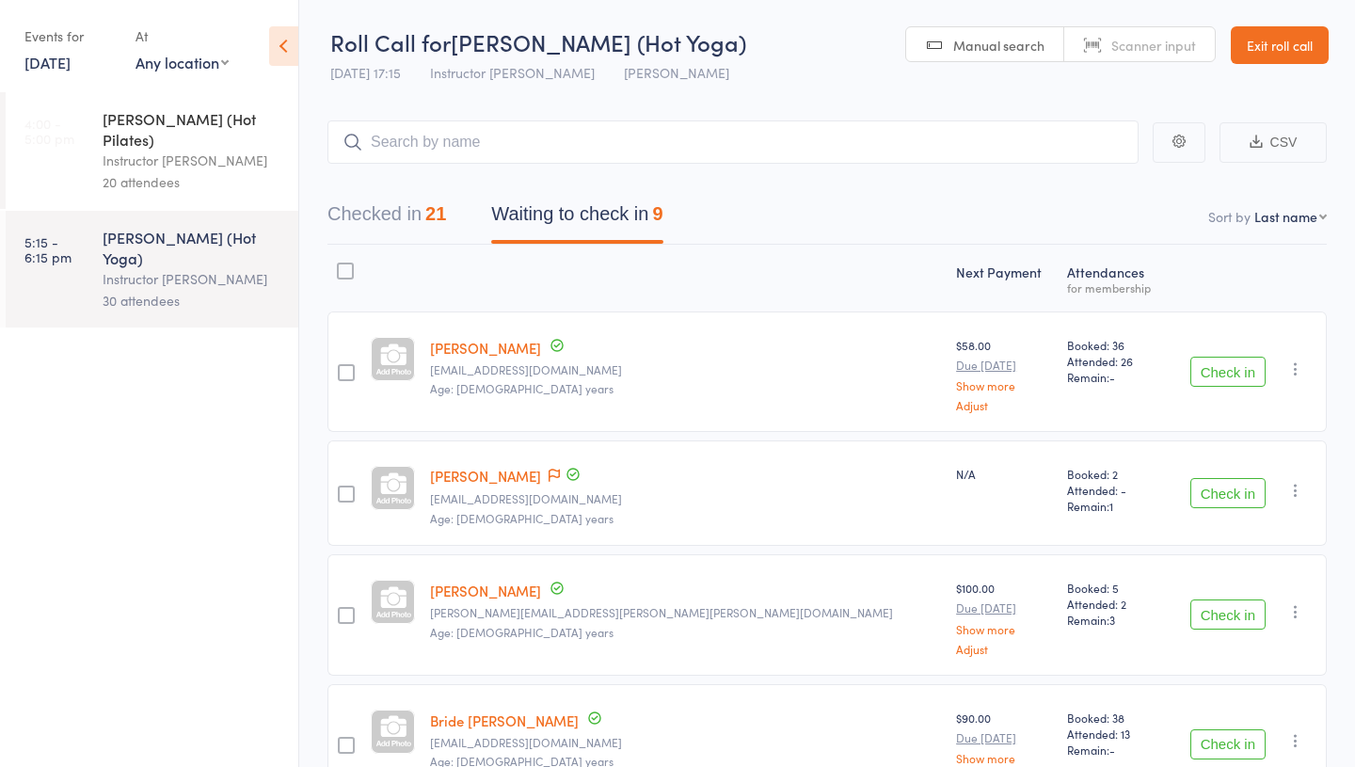
click at [391, 207] on button "Checked in 21" at bounding box center [386, 219] width 119 height 50
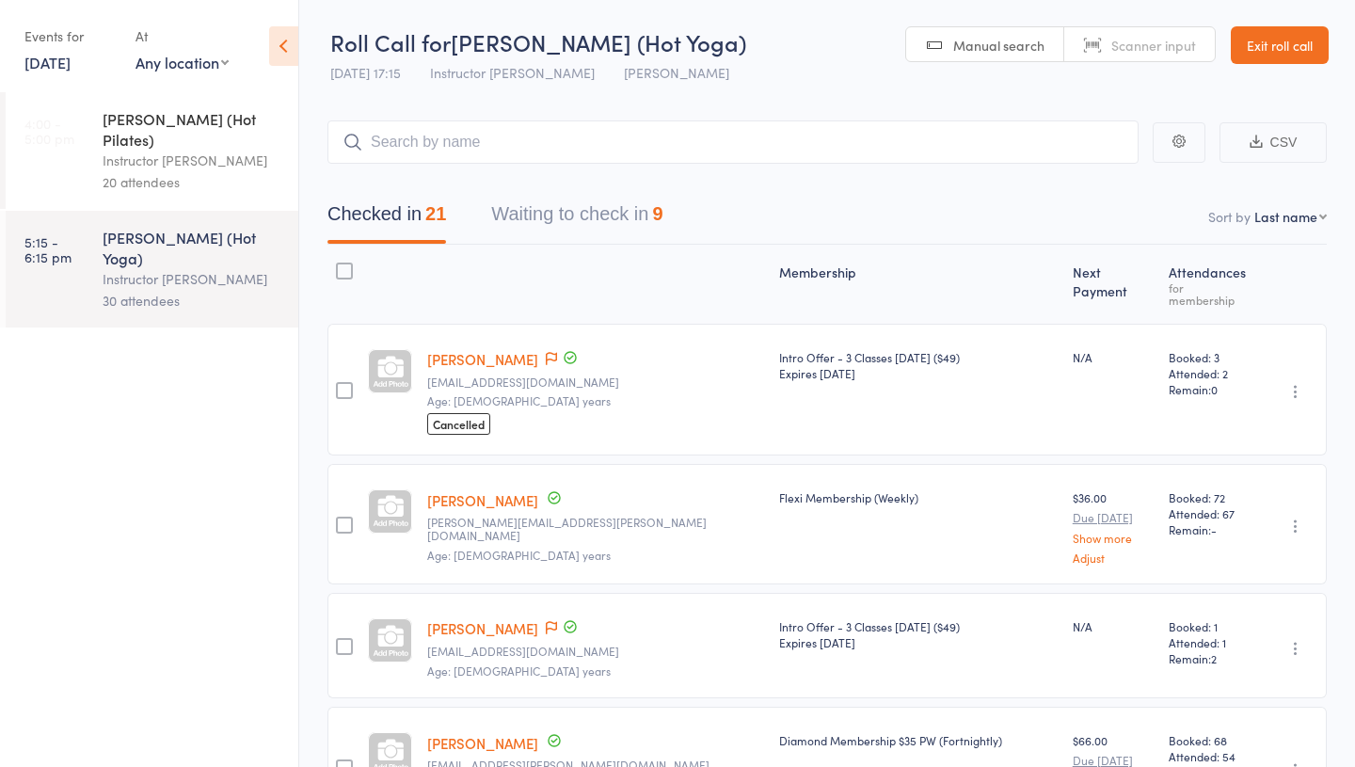
click at [578, 214] on button "Waiting to check in 9" at bounding box center [576, 219] width 171 height 50
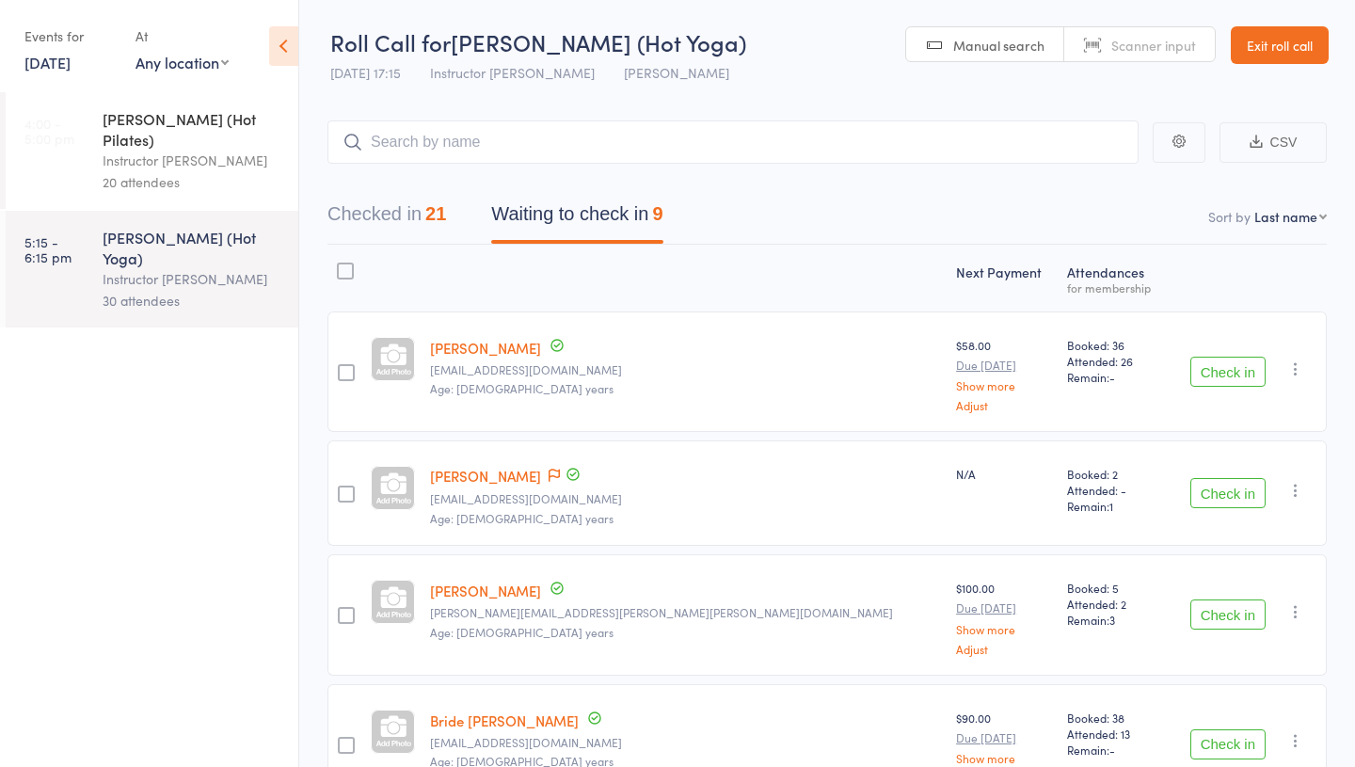
click at [578, 214] on button "Waiting to check in 9" at bounding box center [576, 219] width 171 height 50
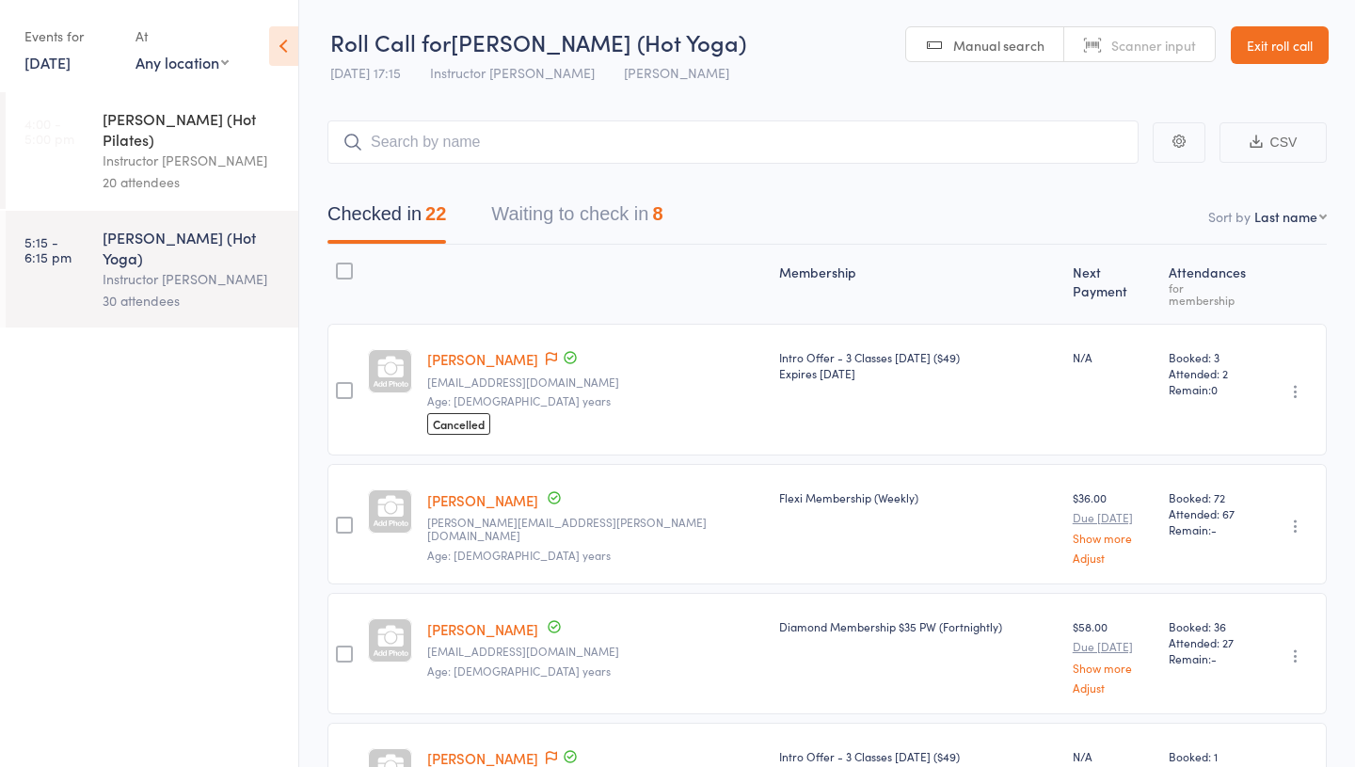
click at [554, 213] on button "Waiting to check in 8" at bounding box center [576, 219] width 171 height 50
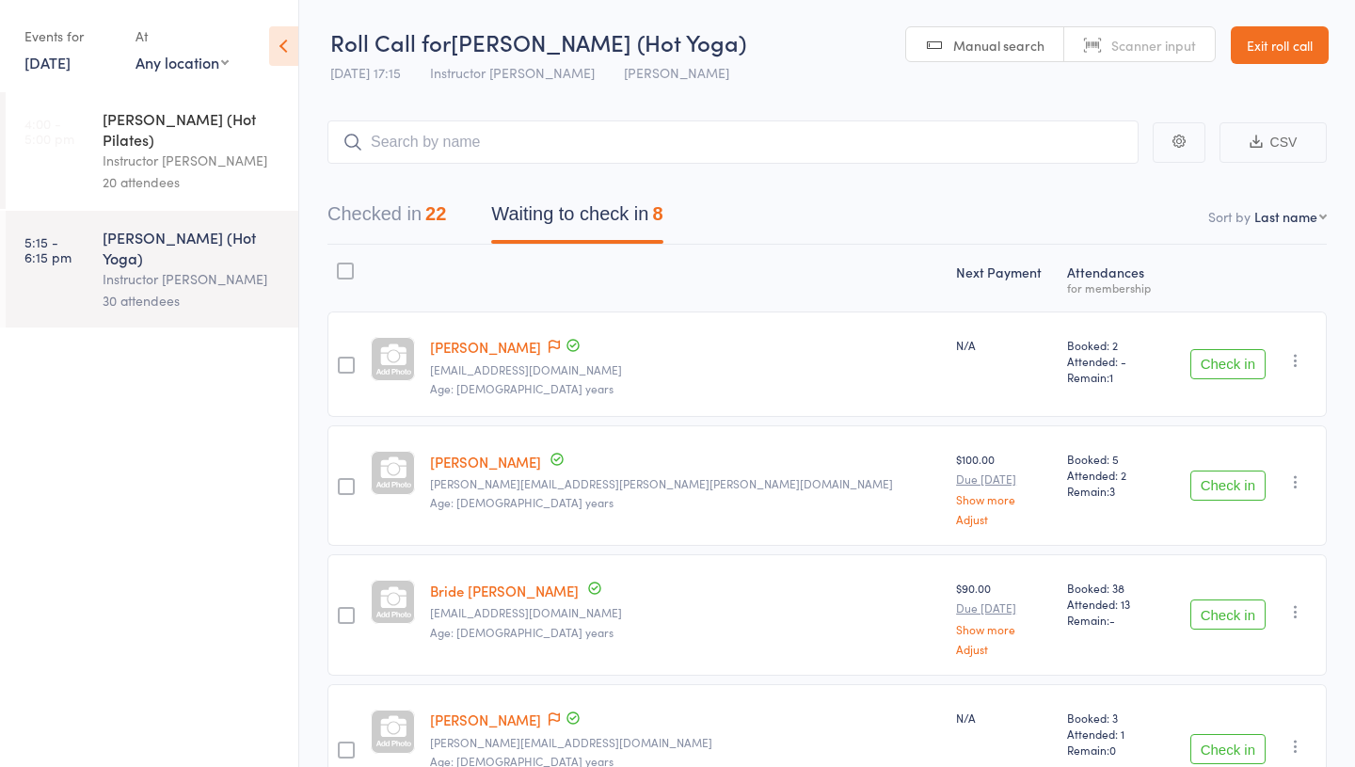
scroll to position [623, 0]
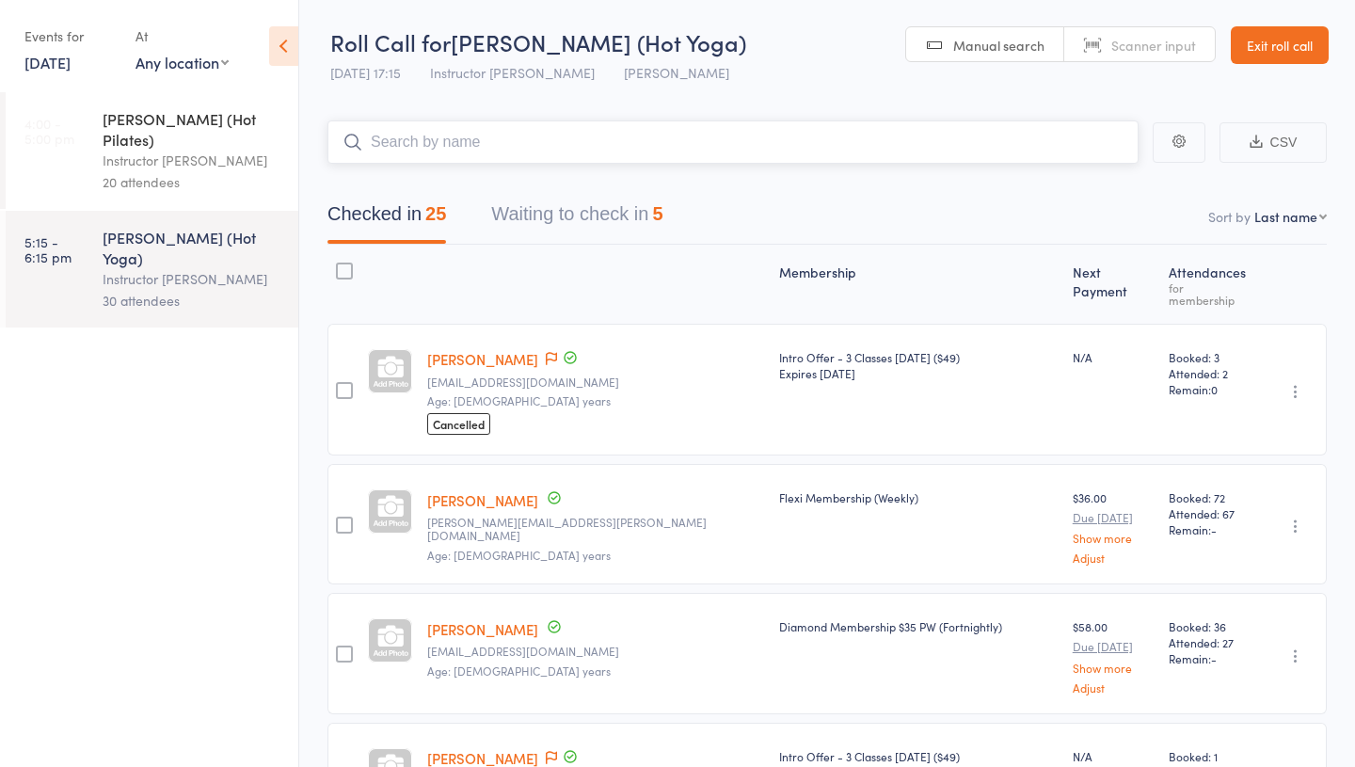
click at [582, 236] on button "Waiting to check in 5" at bounding box center [576, 219] width 171 height 50
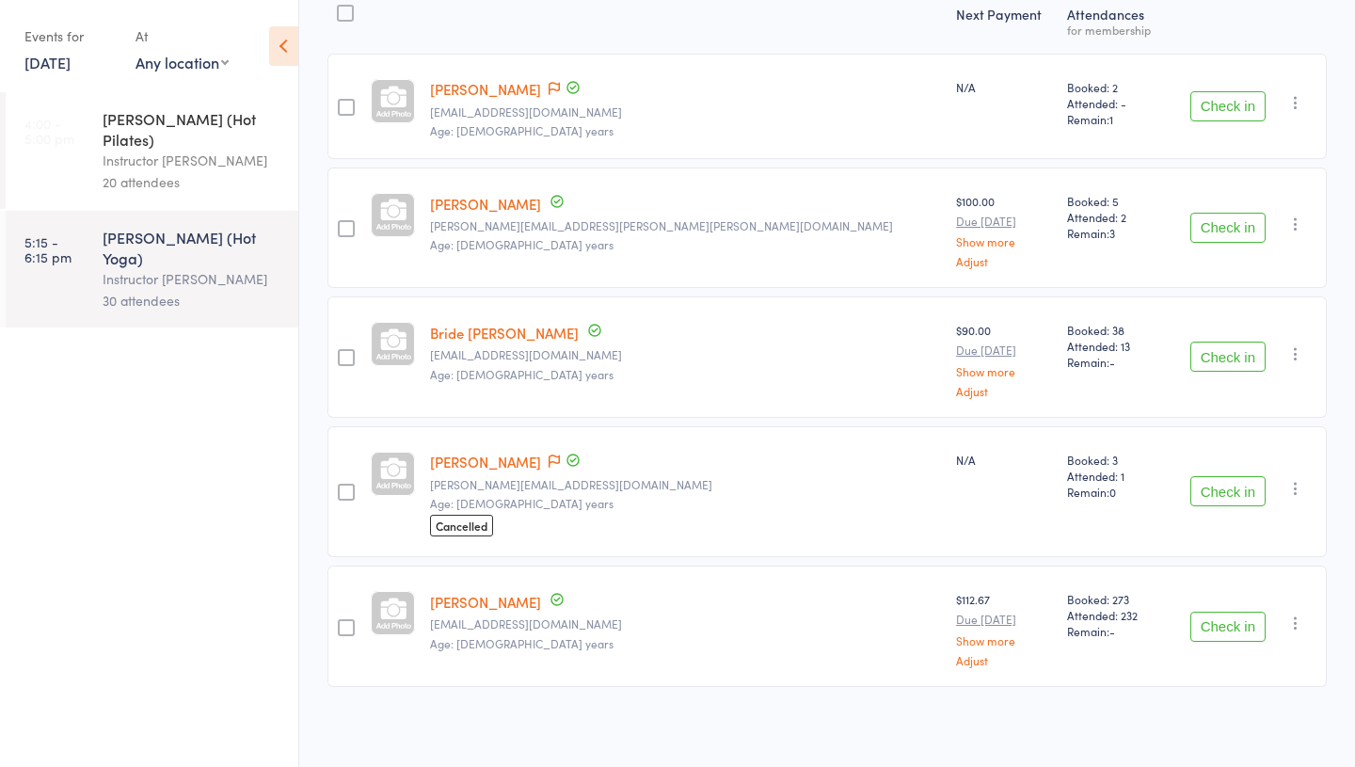
scroll to position [262, 0]
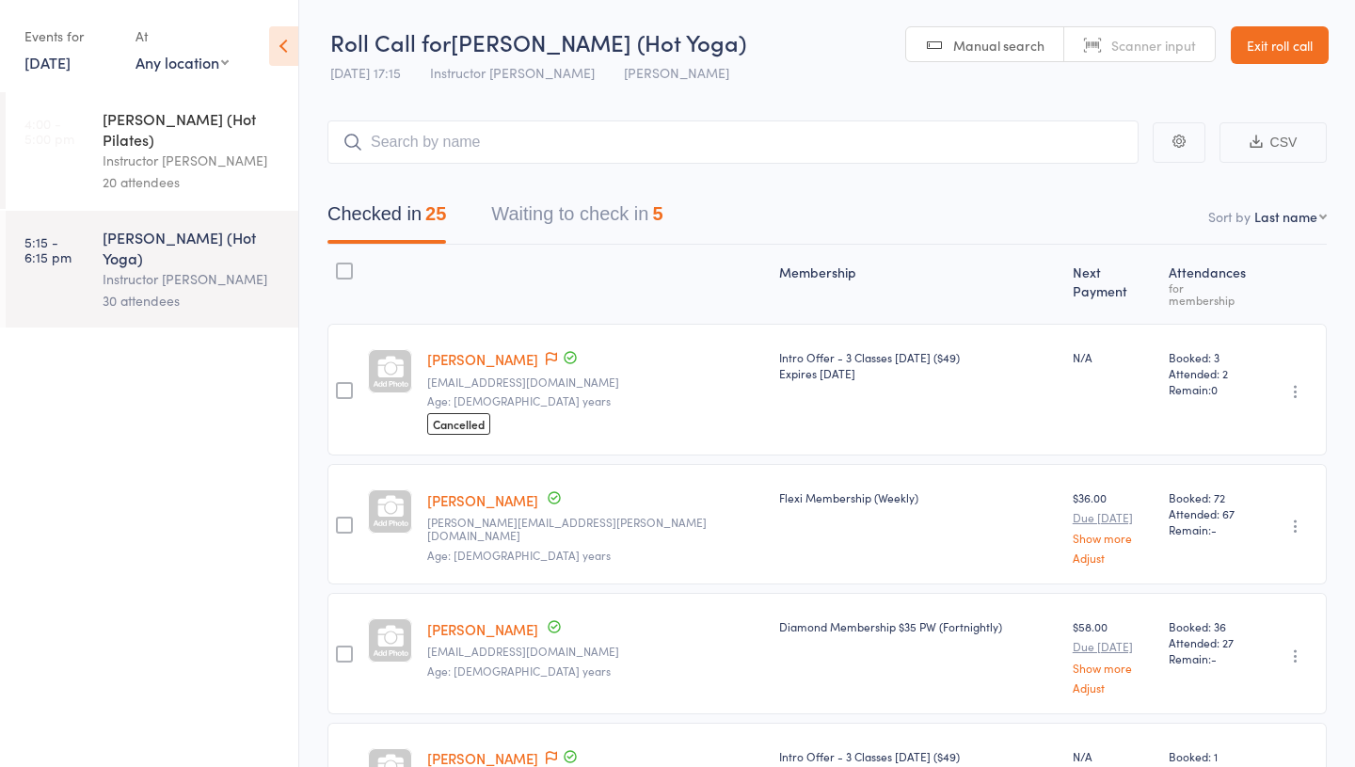
click at [555, 190] on div "Checked in 25 Waiting to check in 5" at bounding box center [826, 204] width 999 height 81
click at [533, 212] on button "Waiting to check in 5" at bounding box center [576, 219] width 171 height 50
